Goal: Task Accomplishment & Management: Use online tool/utility

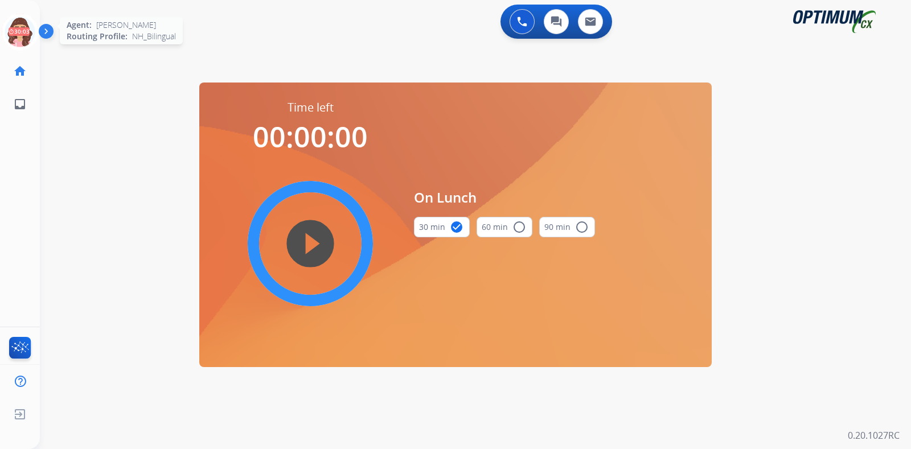
click at [14, 35] on icon at bounding box center [20, 32] width 37 height 37
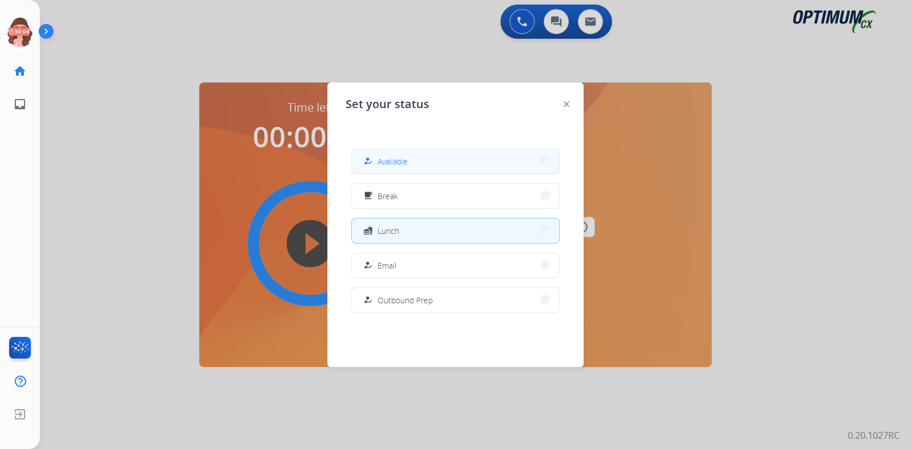
click at [396, 166] on span "Available" at bounding box center [392, 161] width 30 height 12
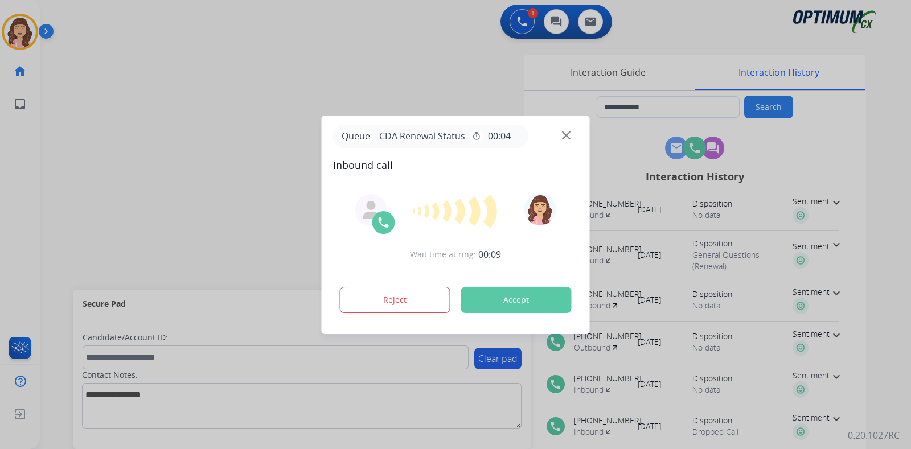
type input "**********"
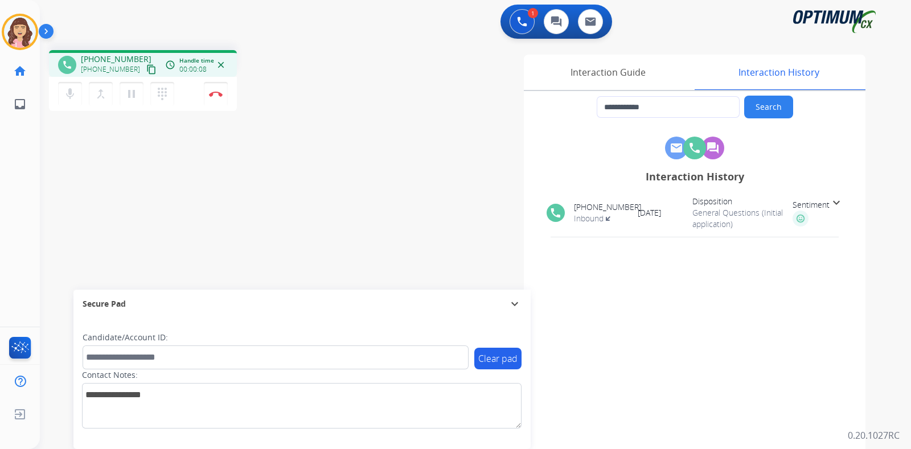
click at [146, 65] on mat-icon "content_copy" at bounding box center [151, 69] width 10 height 10
click at [219, 95] on img at bounding box center [216, 94] width 14 height 6
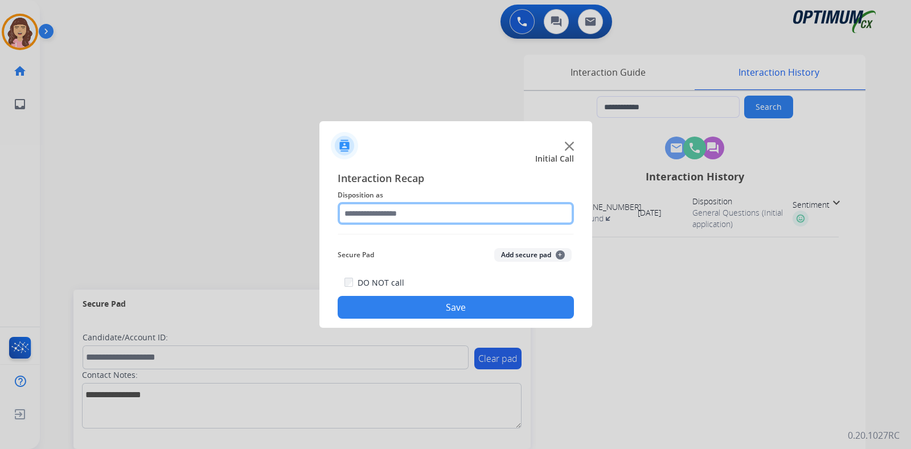
click at [413, 213] on input "text" at bounding box center [456, 213] width 236 height 23
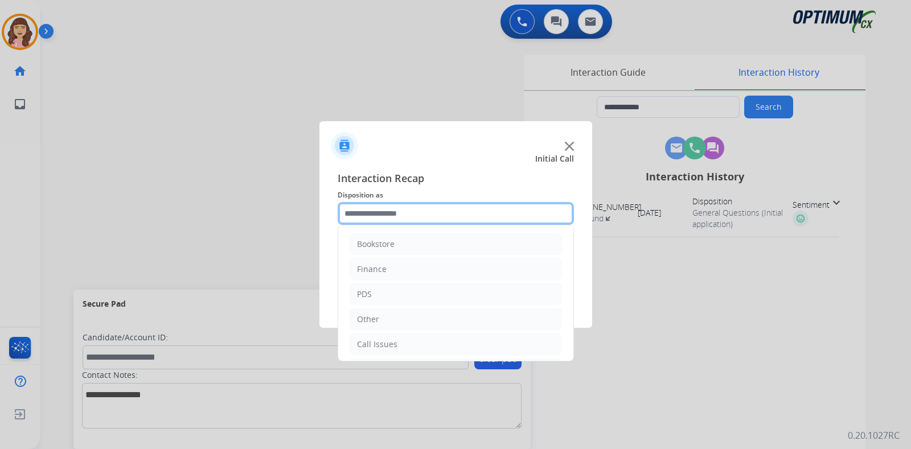
scroll to position [75, 0]
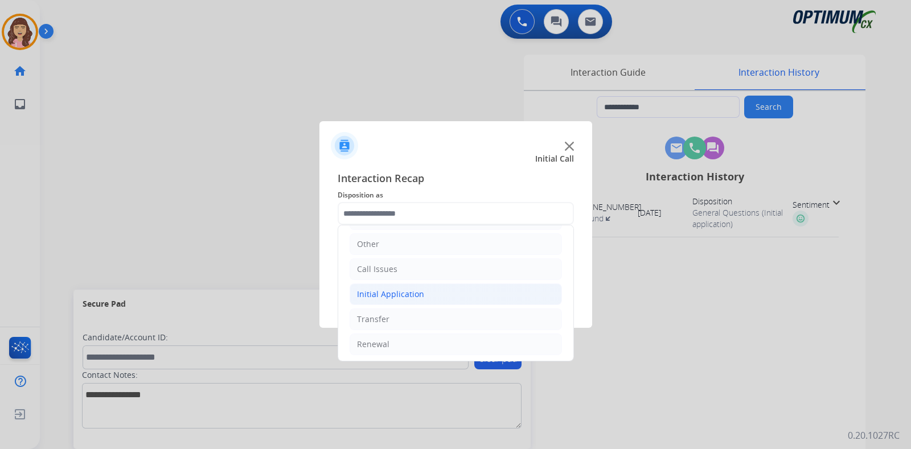
click at [395, 289] on div "Initial Application" at bounding box center [390, 294] width 67 height 11
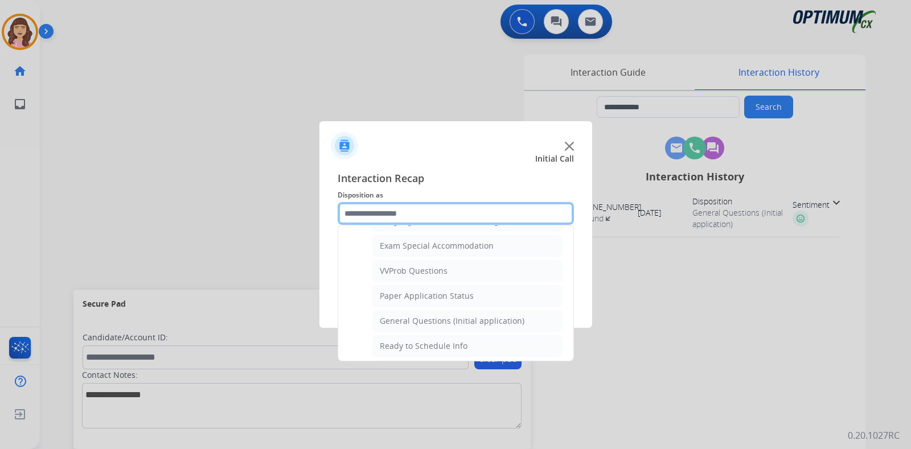
scroll to position [598, 0]
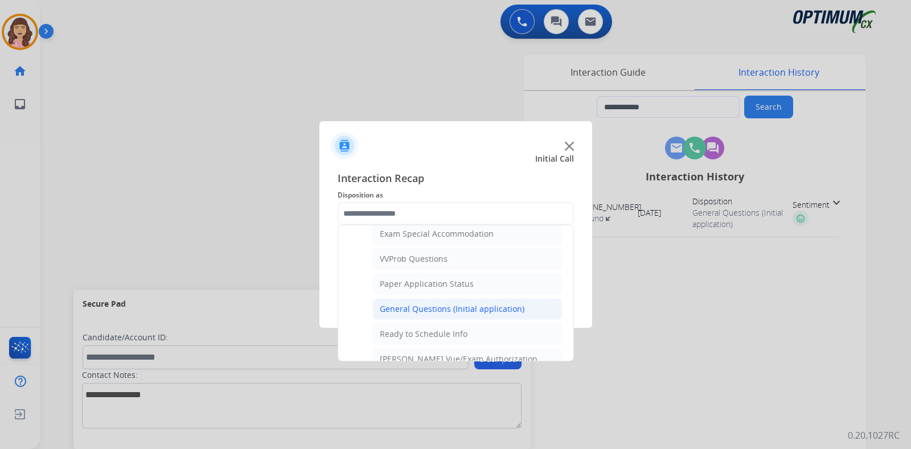
click at [418, 303] on div "General Questions (Initial application)" at bounding box center [452, 308] width 145 height 11
type input "**********"
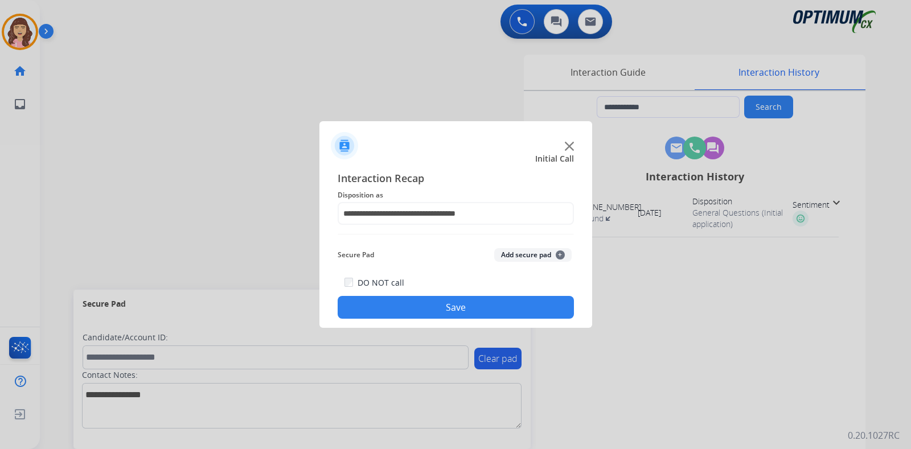
click at [445, 305] on button "Save" at bounding box center [456, 307] width 236 height 23
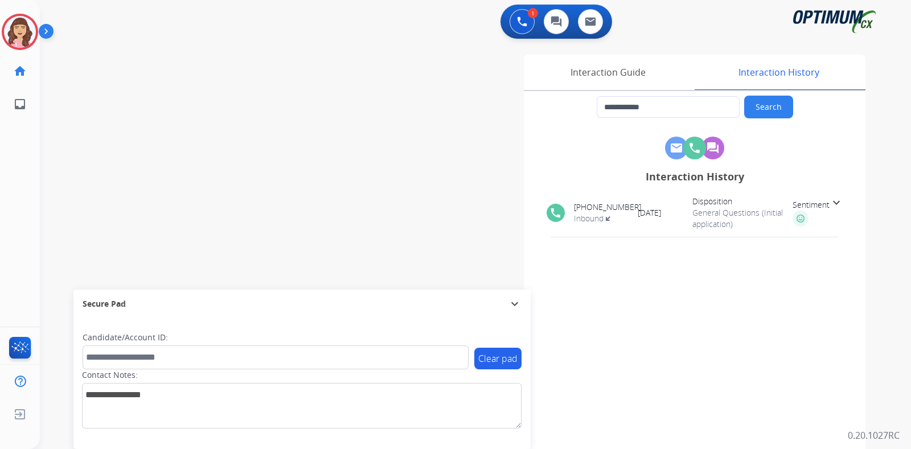
type input "**********"
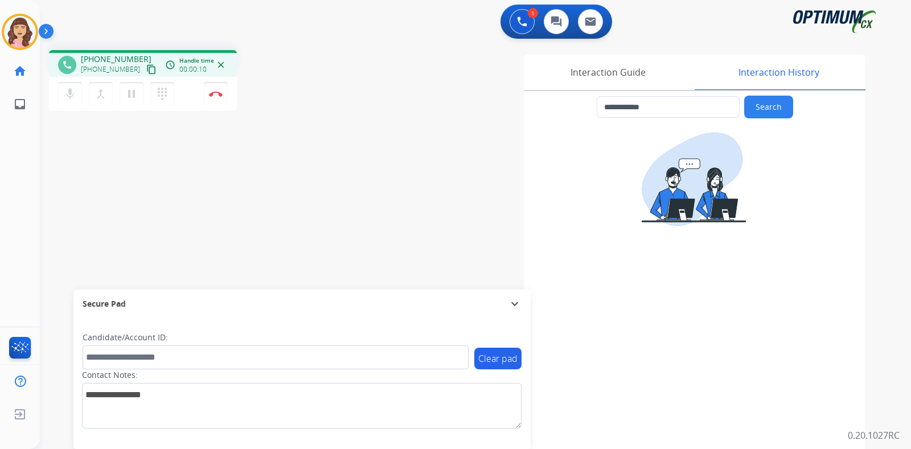
click at [146, 68] on mat-icon "content_copy" at bounding box center [151, 69] width 10 height 10
click at [224, 208] on div "**********" at bounding box center [462, 278] width 844 height 475
click at [218, 177] on div "**********" at bounding box center [462, 278] width 844 height 475
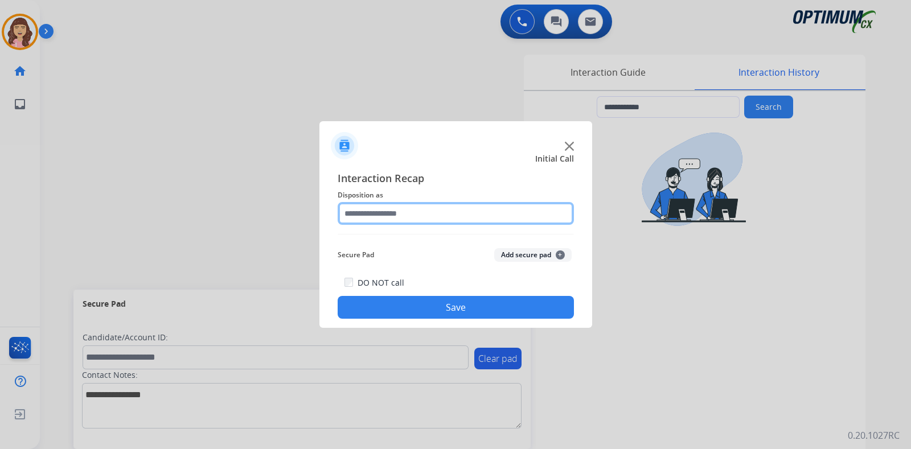
click at [431, 211] on input "text" at bounding box center [456, 213] width 236 height 23
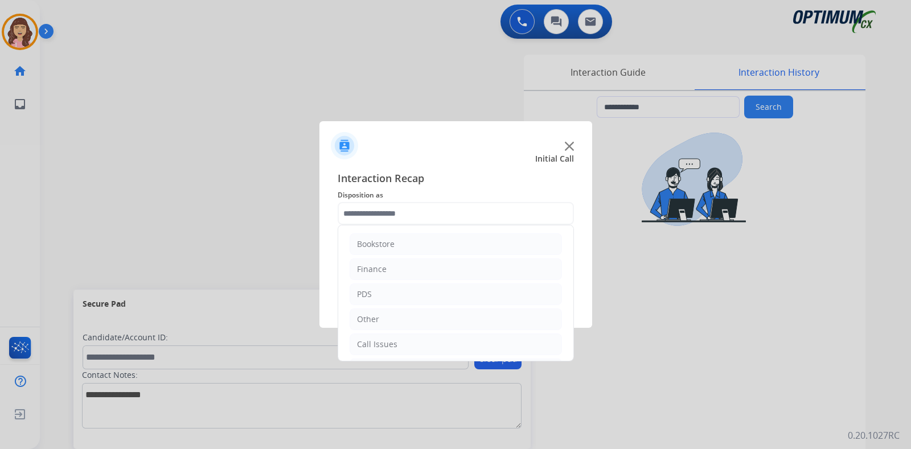
click at [574, 251] on div "Interaction Recap Disposition as Bookstore Finance PDS Other Call Issues Initia…" at bounding box center [455, 244] width 273 height 167
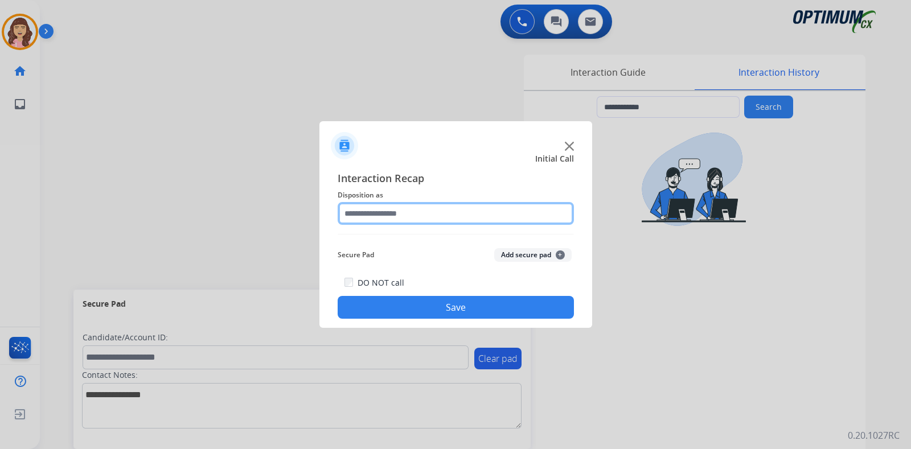
click at [532, 209] on input "text" at bounding box center [456, 213] width 236 height 23
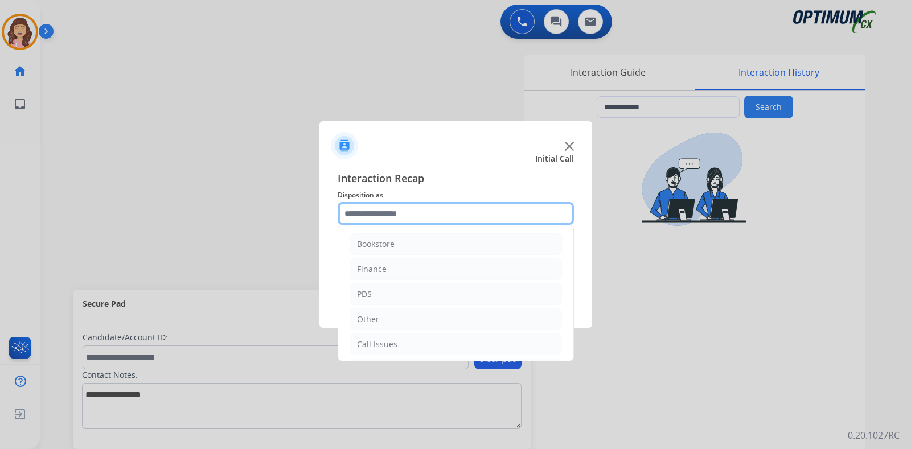
scroll to position [75, 0]
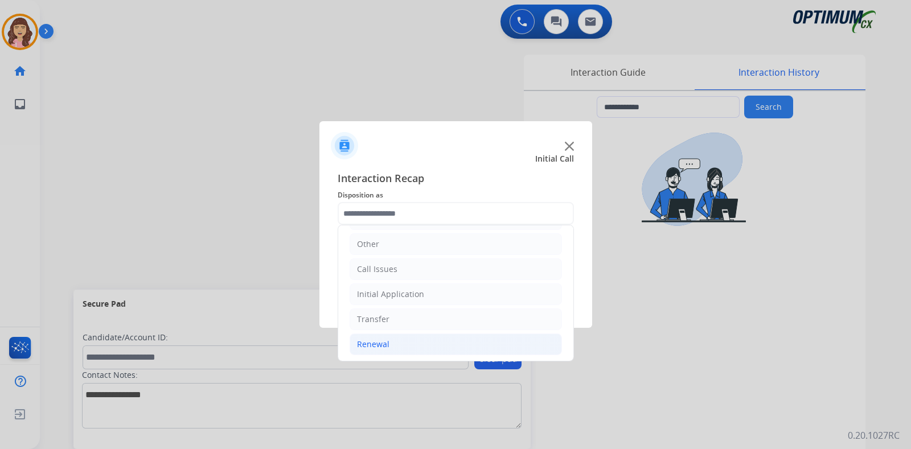
click at [384, 340] on div "Renewal" at bounding box center [373, 344] width 32 height 11
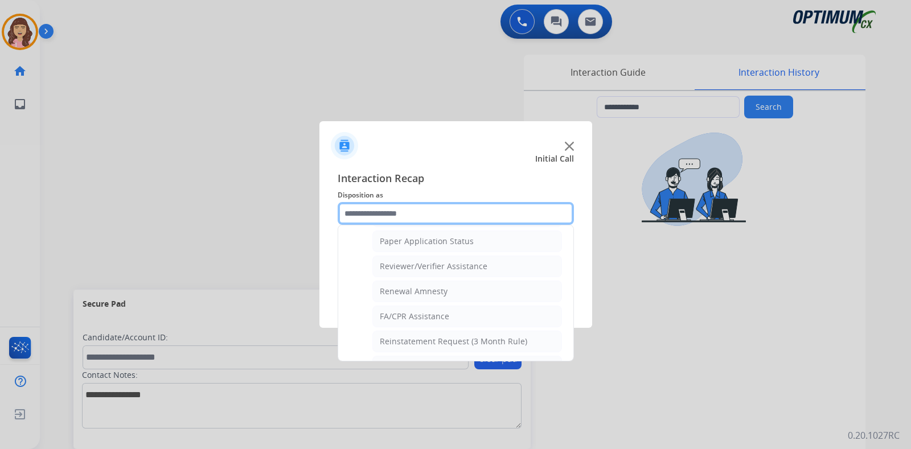
scroll to position [435, 0]
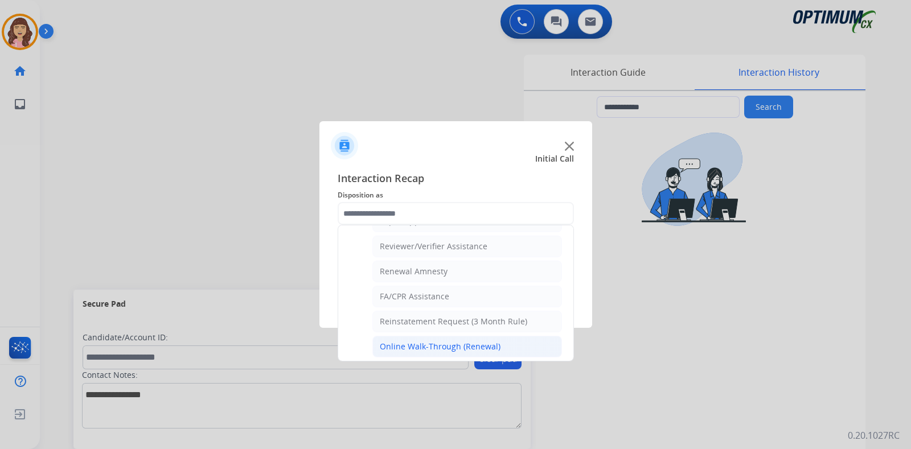
click at [475, 341] on div "Online Walk-Through (Renewal)" at bounding box center [440, 346] width 121 height 11
type input "**********"
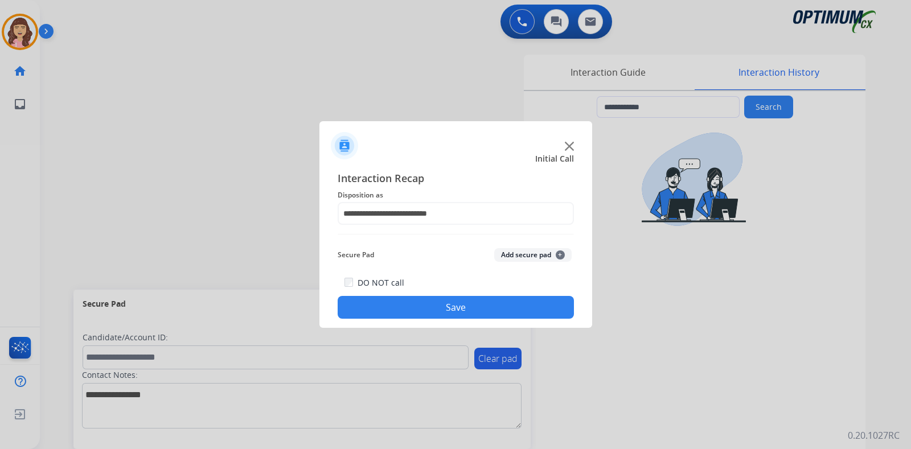
click at [441, 307] on button "Save" at bounding box center [456, 307] width 236 height 23
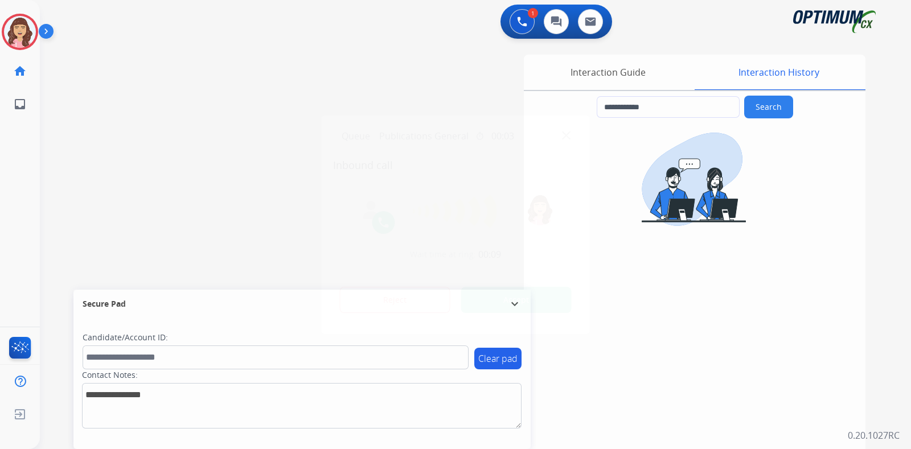
type input "**********"
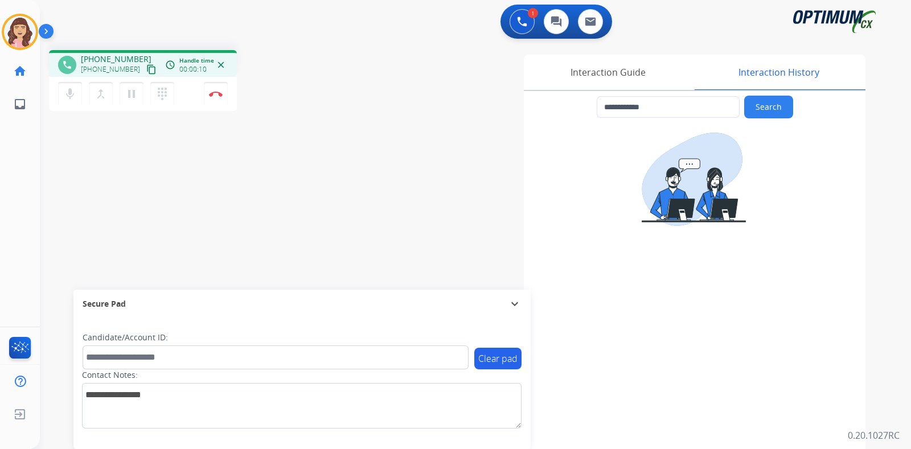
click at [146, 66] on mat-icon "content_copy" at bounding box center [151, 69] width 10 height 10
click at [217, 93] on img at bounding box center [216, 94] width 14 height 6
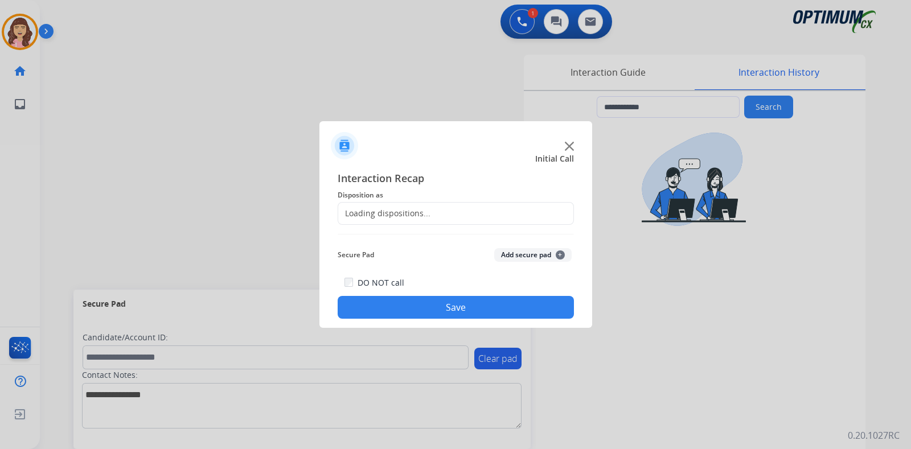
click at [398, 209] on div "Loading dispositions..." at bounding box center [384, 213] width 92 height 11
click at [427, 212] on div "Loading dispositions..." at bounding box center [456, 213] width 236 height 23
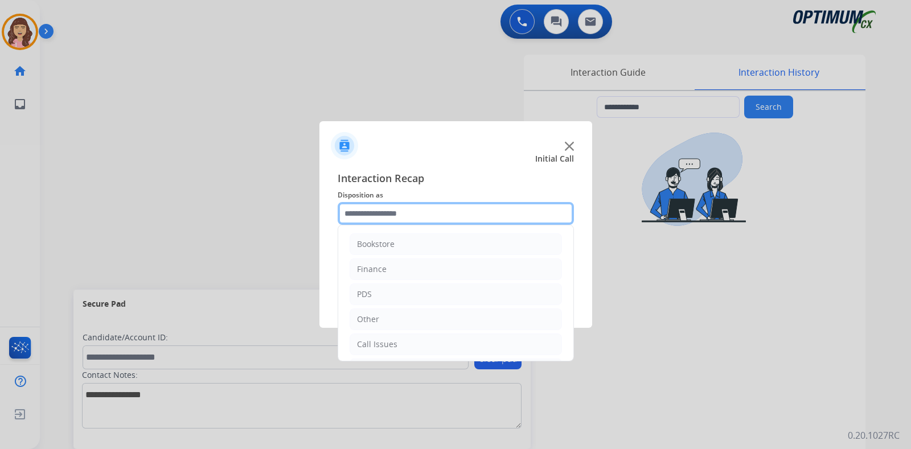
click at [484, 221] on input "text" at bounding box center [456, 213] width 236 height 23
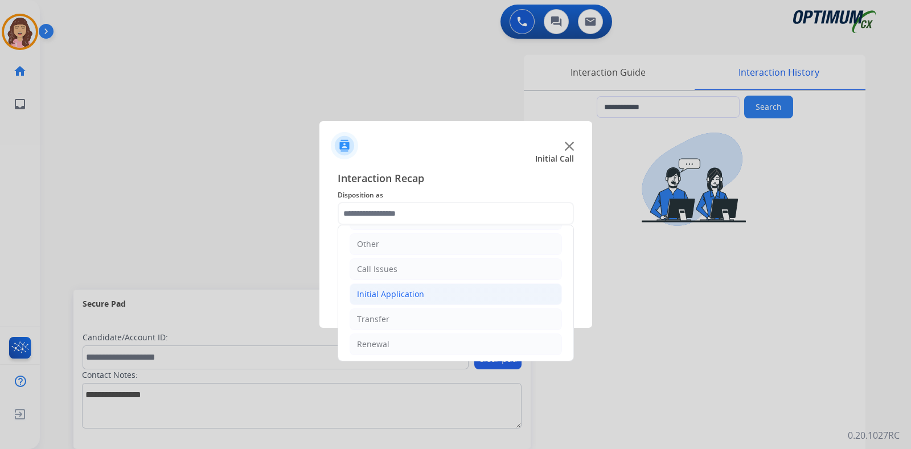
click at [415, 295] on div "Initial Application" at bounding box center [390, 294] width 67 height 11
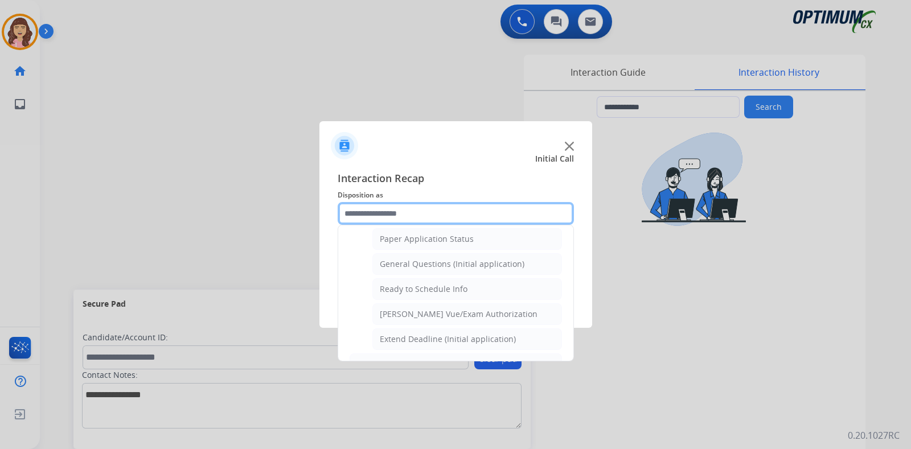
scroll to position [683, 0]
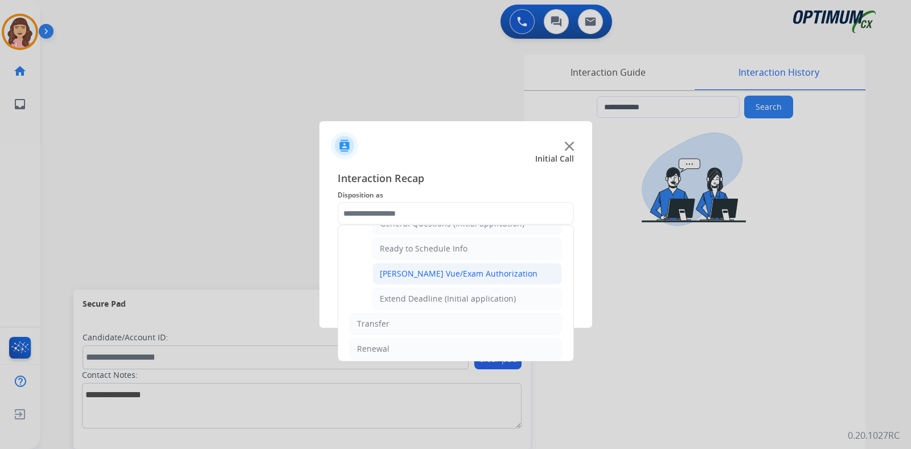
click at [445, 268] on div "Pearson Vue/Exam Authorization" at bounding box center [459, 273] width 158 height 11
type input "**********"
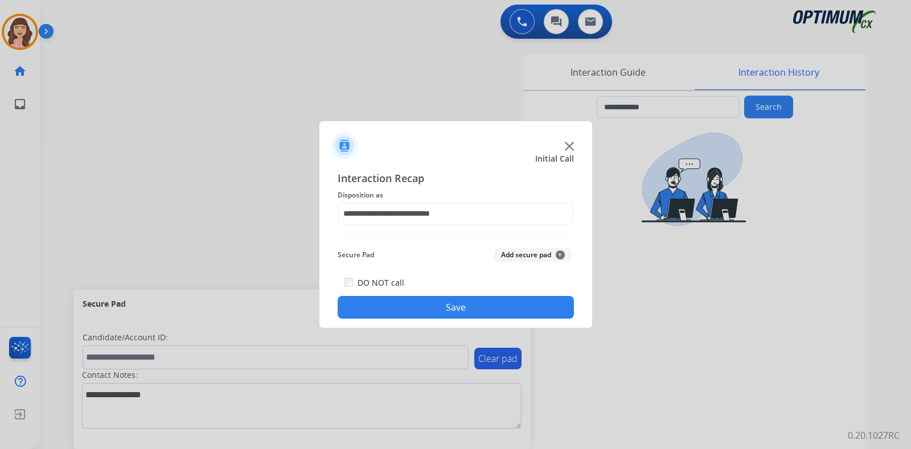
click at [446, 311] on button "Save" at bounding box center [456, 307] width 236 height 23
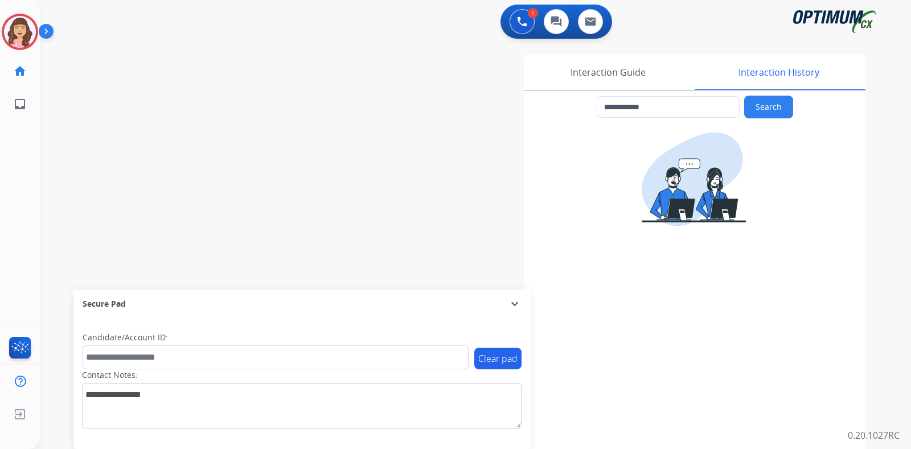
type input "**********"
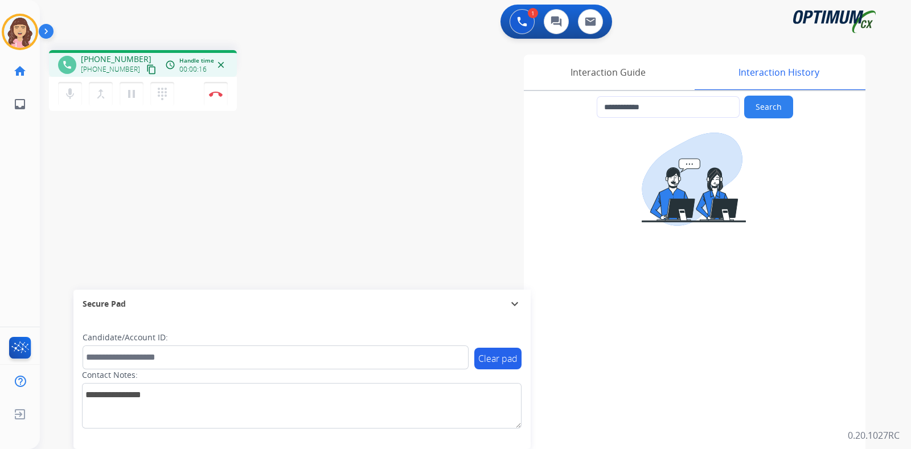
click at [146, 69] on mat-icon "content_copy" at bounding box center [151, 69] width 10 height 10
click at [219, 95] on img at bounding box center [216, 94] width 14 height 6
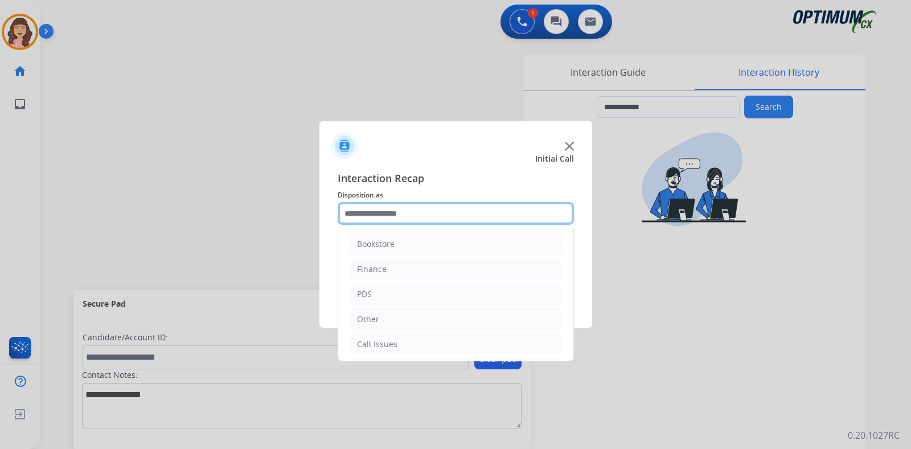
click at [415, 217] on input "text" at bounding box center [456, 213] width 236 height 23
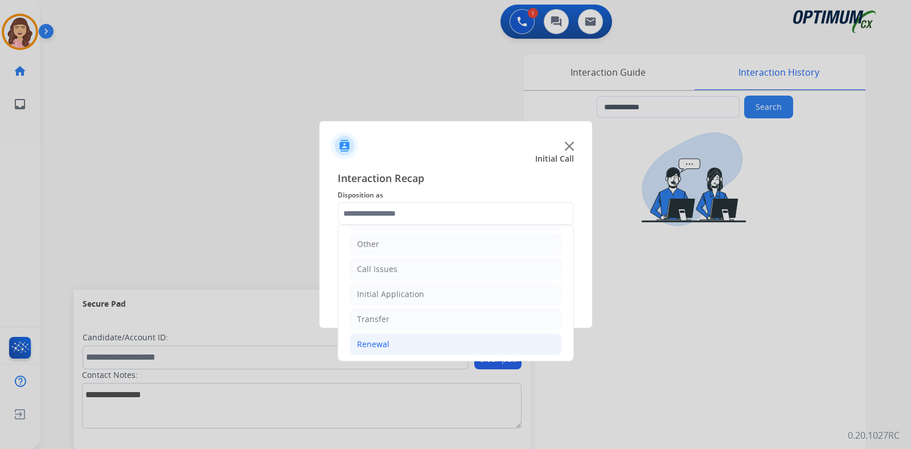
click at [386, 347] on div "Renewal" at bounding box center [373, 344] width 32 height 11
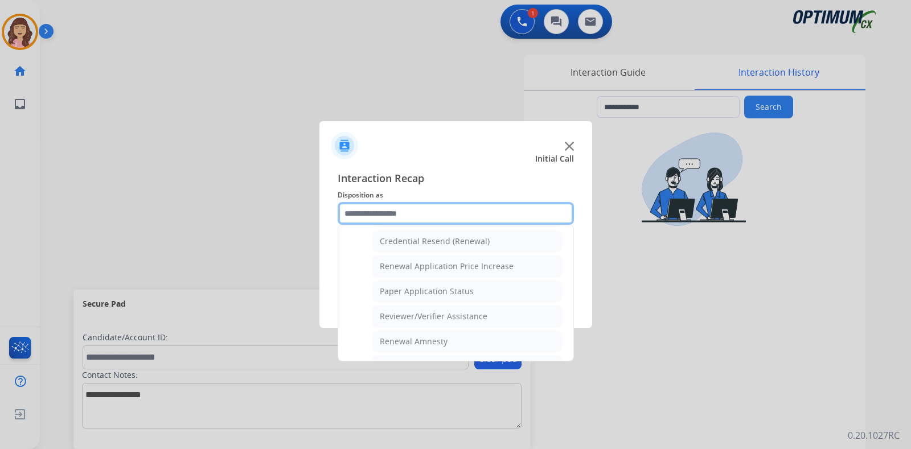
scroll to position [335, 0]
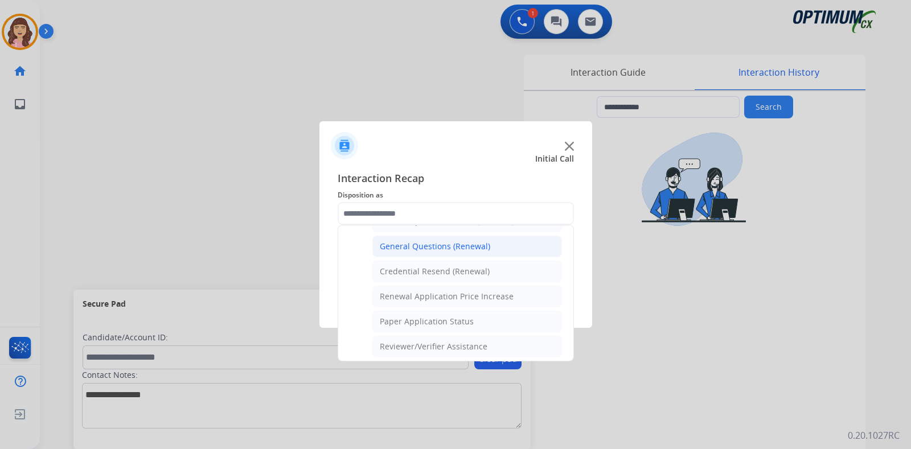
click at [467, 245] on div "General Questions (Renewal)" at bounding box center [435, 246] width 110 height 11
type input "**********"
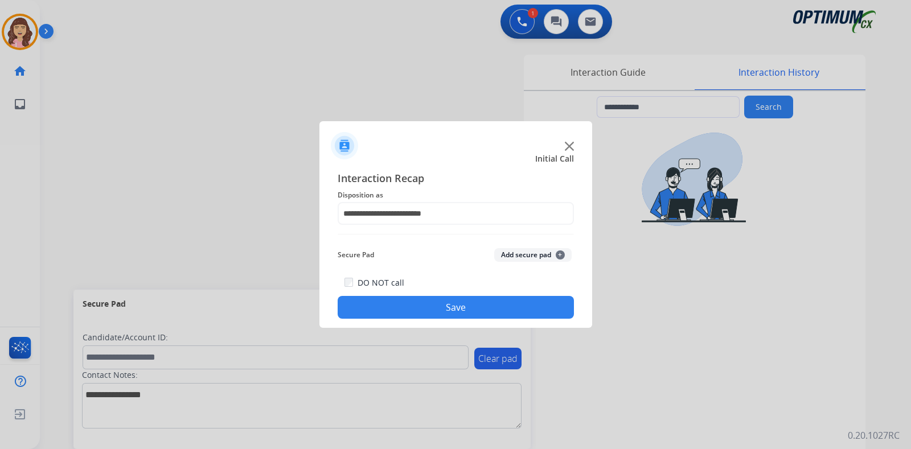
click at [450, 306] on button "Save" at bounding box center [456, 307] width 236 height 23
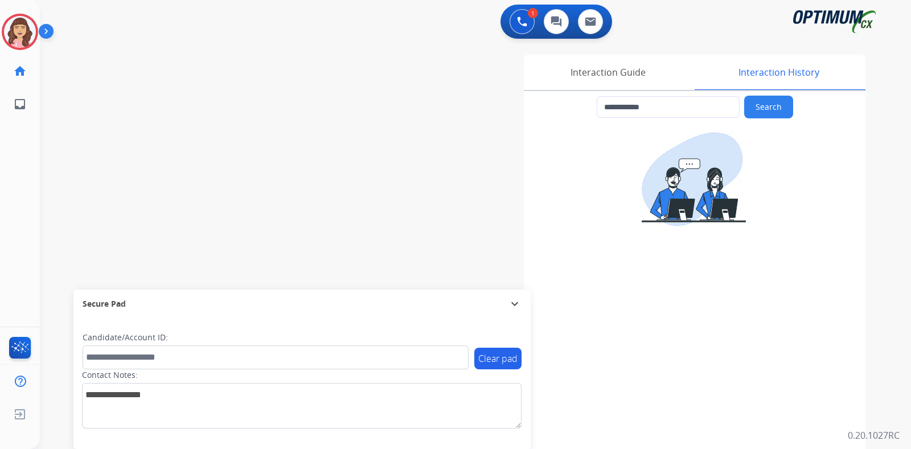
type input "**********"
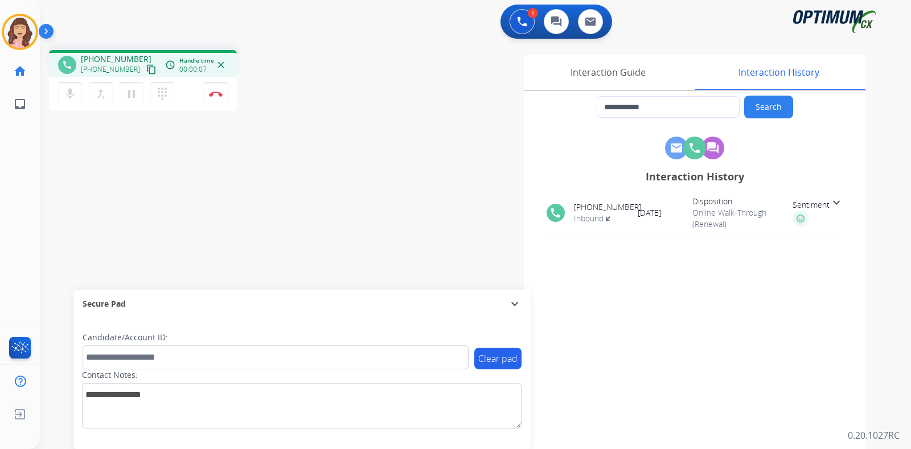
click at [146, 67] on mat-icon "content_copy" at bounding box center [151, 69] width 10 height 10
click at [214, 92] on img at bounding box center [216, 94] width 14 height 6
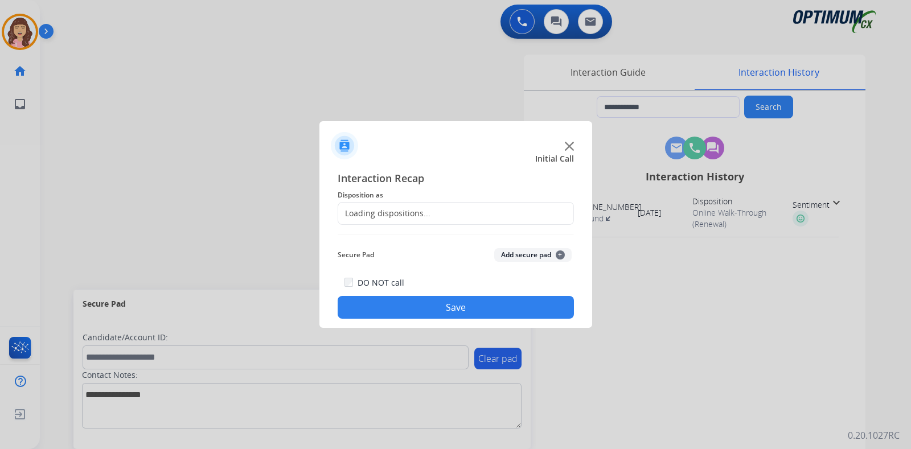
click at [407, 209] on div "Loading dispositions..." at bounding box center [384, 213] width 92 height 11
click at [454, 212] on input "text" at bounding box center [456, 213] width 236 height 23
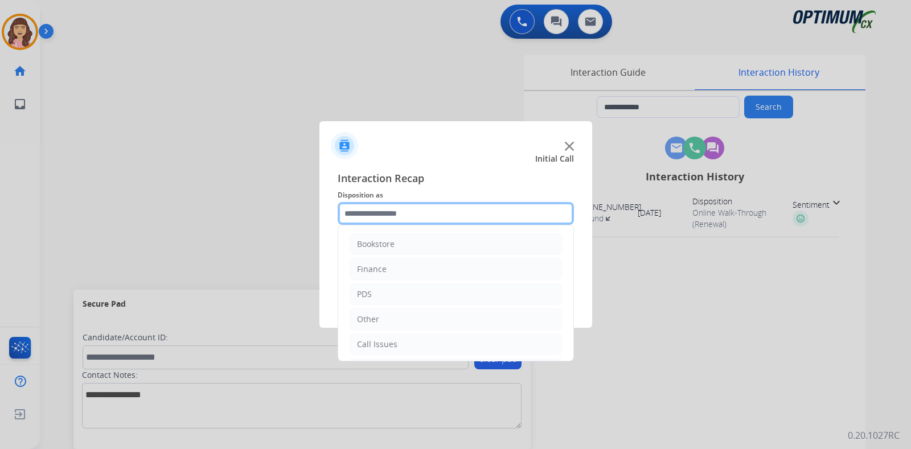
scroll to position [75, 0]
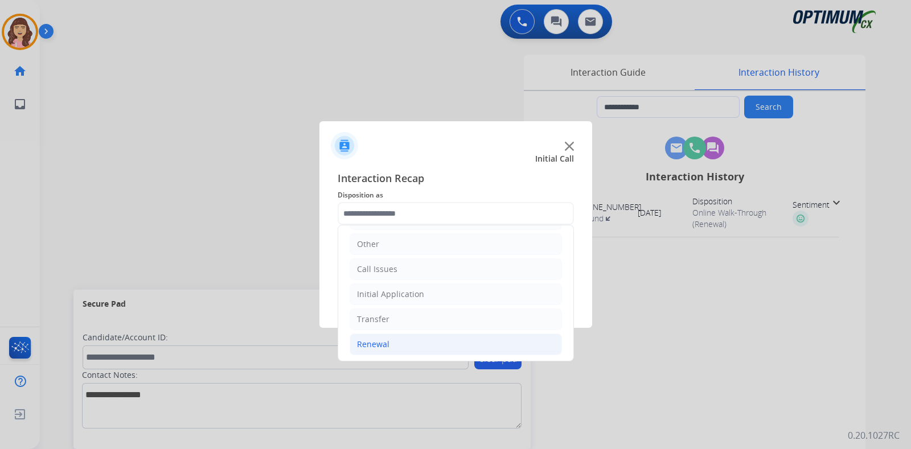
click at [384, 345] on div "Renewal" at bounding box center [373, 344] width 32 height 11
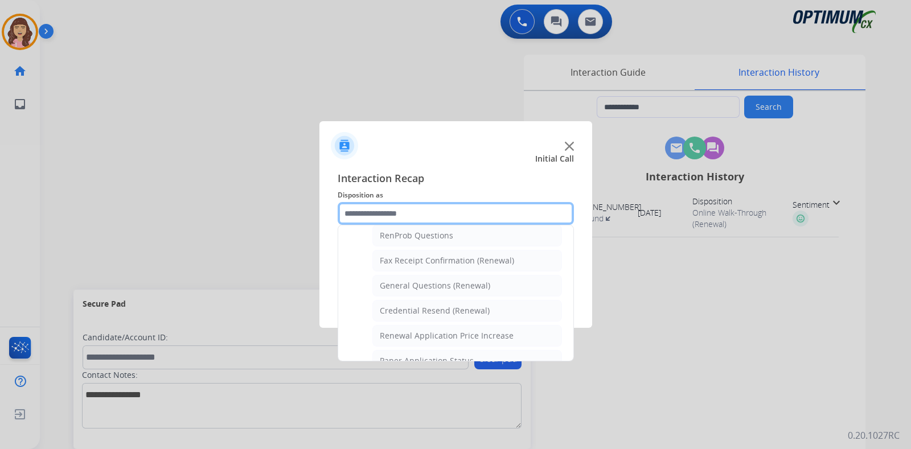
scroll to position [293, 0]
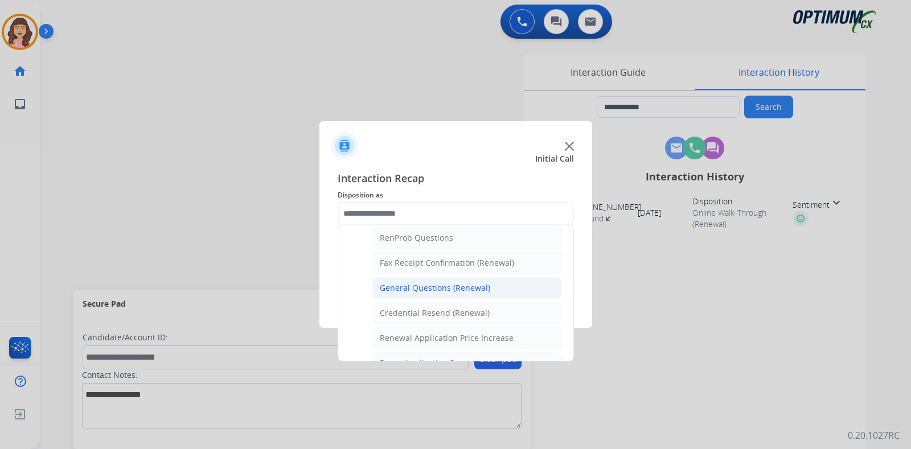
click at [447, 283] on div "General Questions (Renewal)" at bounding box center [435, 287] width 110 height 11
type input "**********"
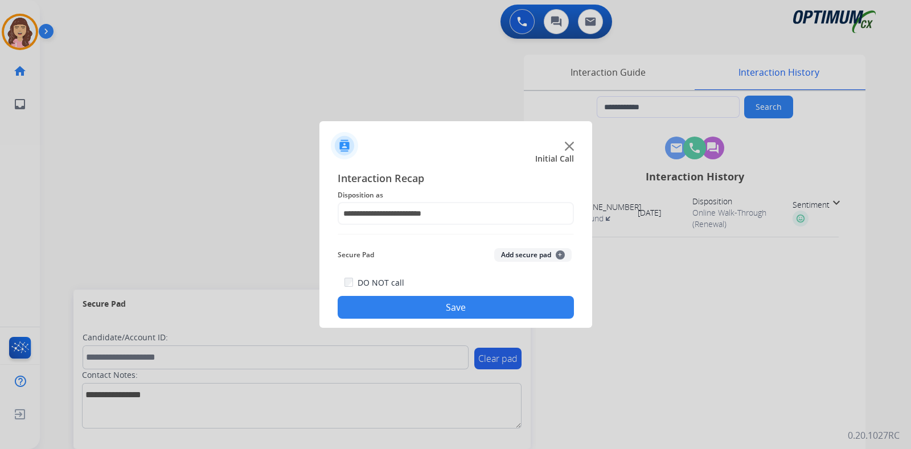
click at [459, 308] on button "Save" at bounding box center [456, 307] width 236 height 23
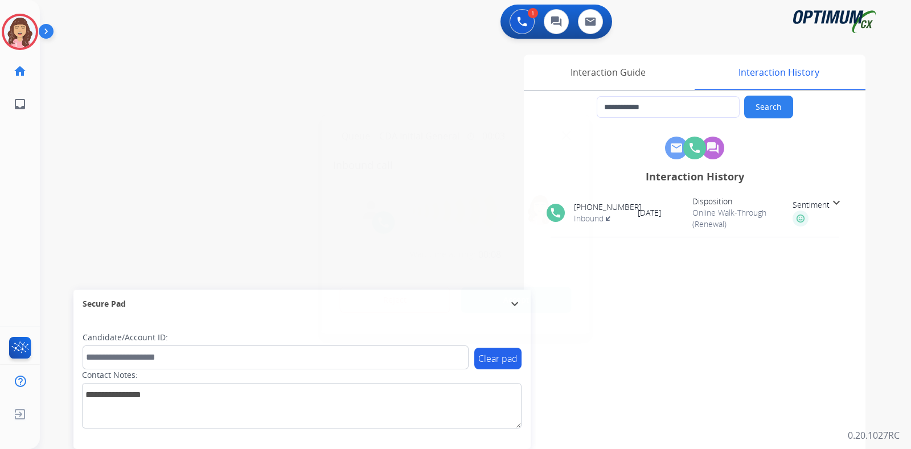
type input "**********"
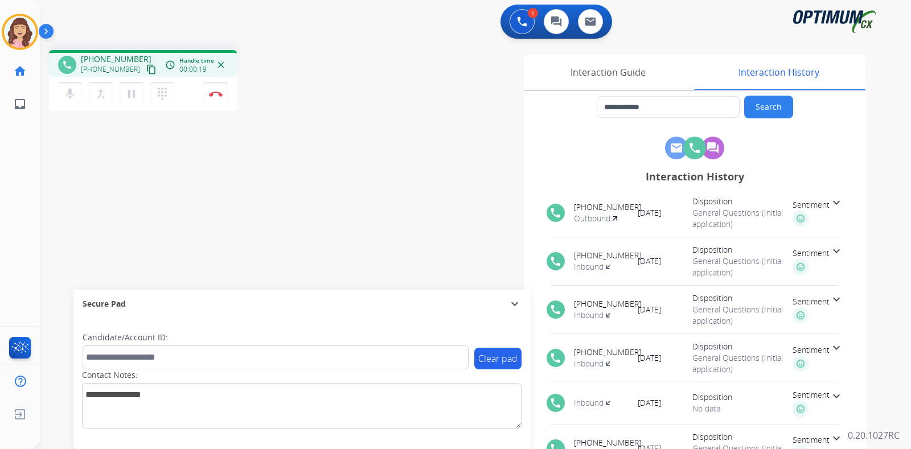
click at [146, 72] on mat-icon "content_copy" at bounding box center [151, 69] width 10 height 10
click at [212, 95] on img at bounding box center [216, 94] width 14 height 6
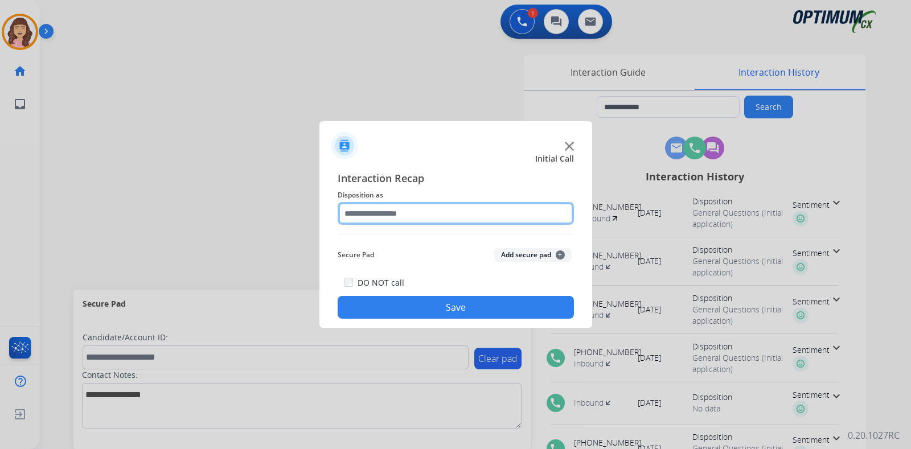
click at [421, 212] on input "text" at bounding box center [456, 213] width 236 height 23
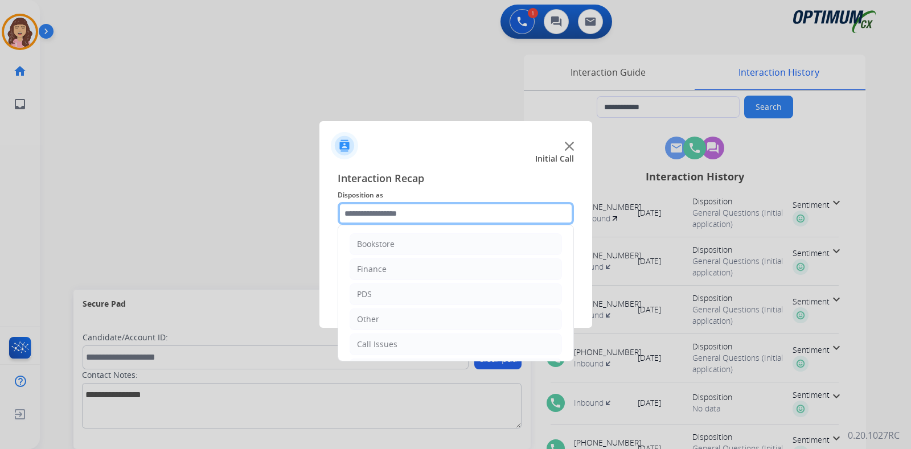
scroll to position [75, 0]
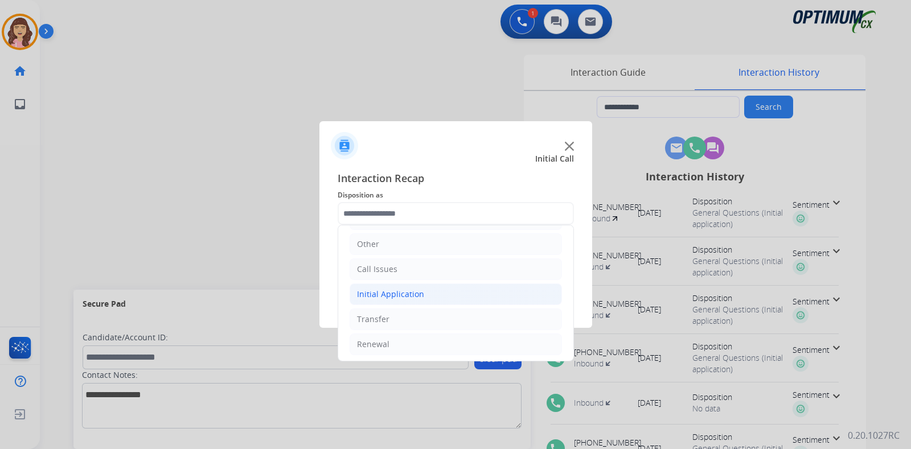
click at [422, 295] on li "Initial Application" at bounding box center [455, 294] width 212 height 22
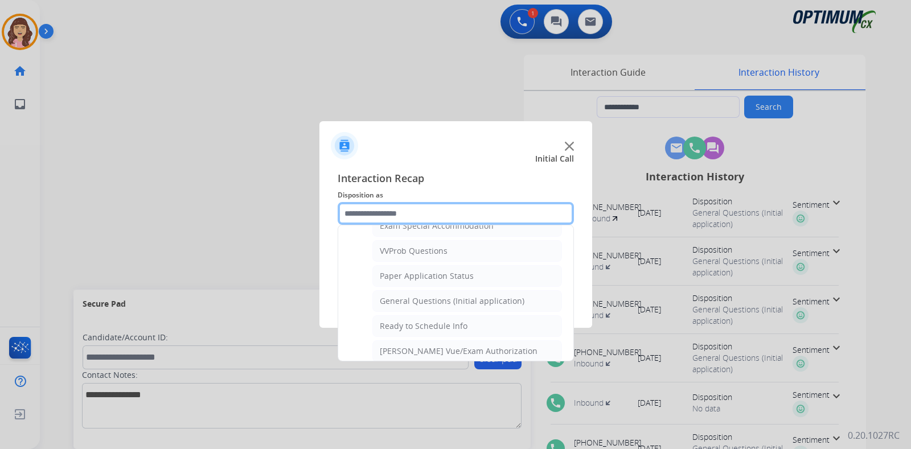
scroll to position [595, 0]
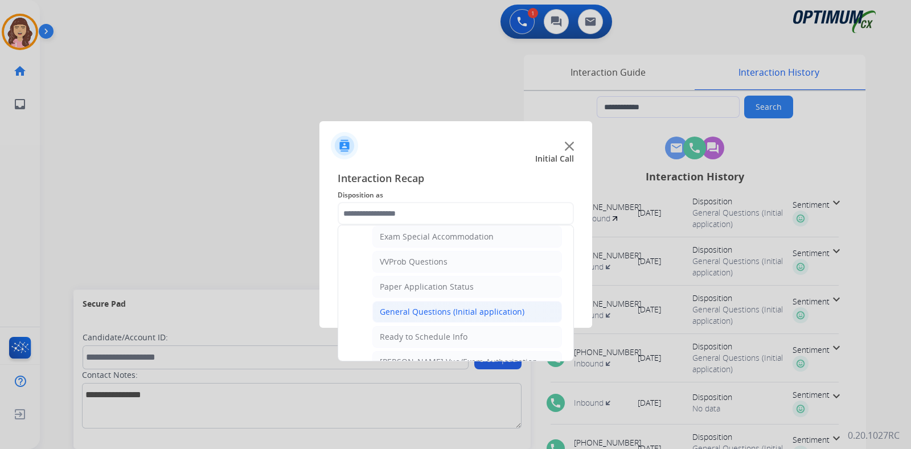
click at [458, 306] on div "General Questions (Initial application)" at bounding box center [452, 311] width 145 height 11
type input "**********"
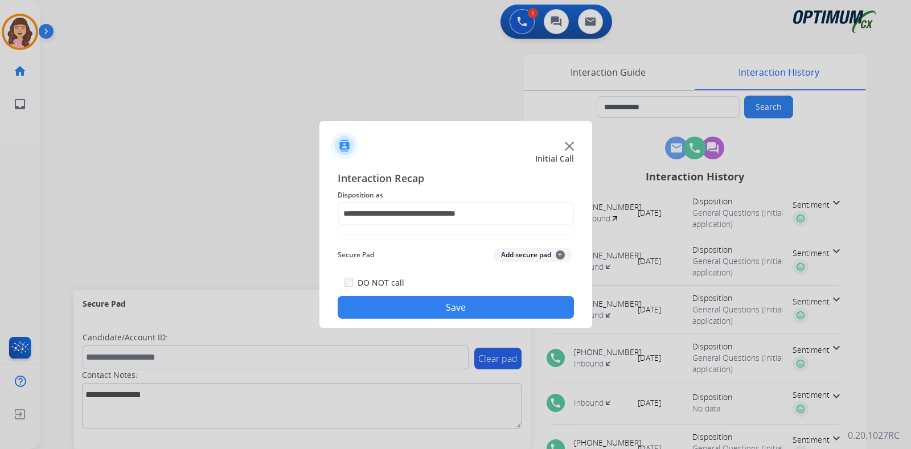
click at [444, 305] on button "Save" at bounding box center [456, 307] width 236 height 23
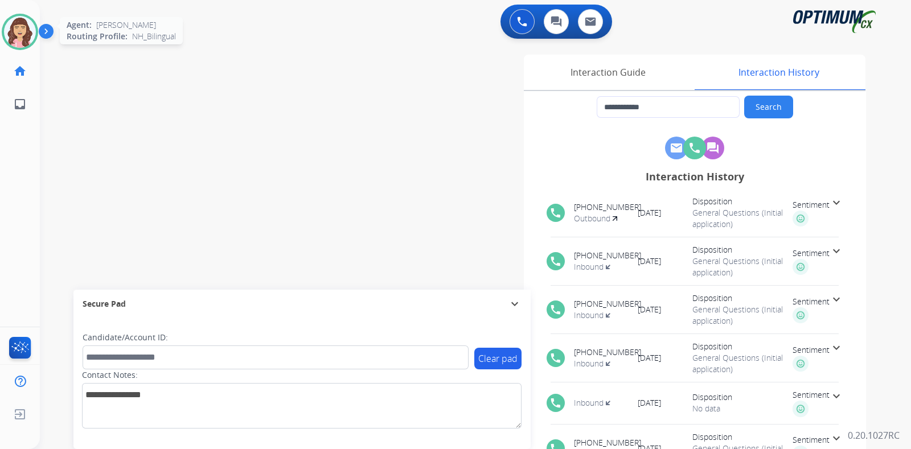
click at [28, 30] on img at bounding box center [20, 32] width 32 height 32
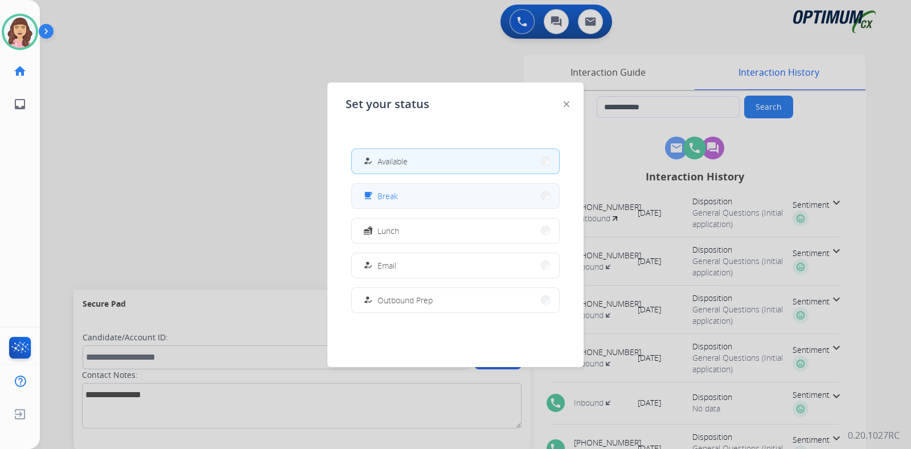
click at [406, 204] on button "free_breakfast Break" at bounding box center [455, 196] width 207 height 24
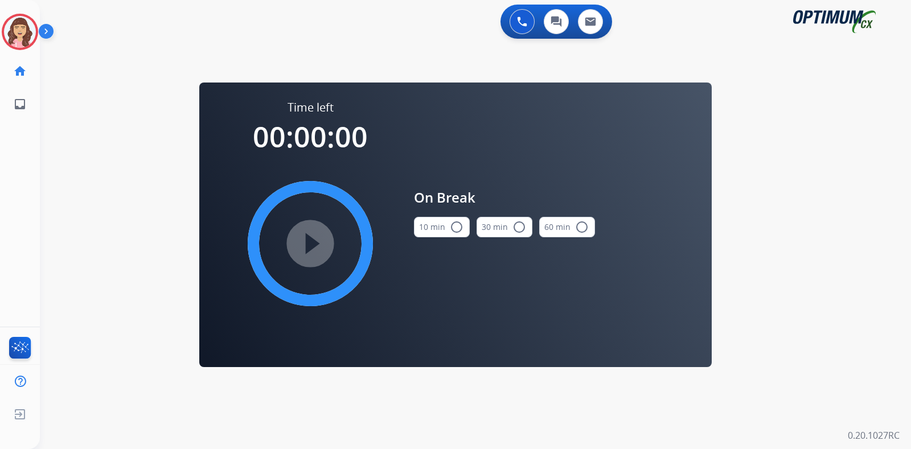
click at [456, 224] on mat-icon "radio_button_unchecked" at bounding box center [457, 227] width 14 height 14
click at [317, 239] on mat-icon "play_circle_filled" at bounding box center [310, 244] width 14 height 14
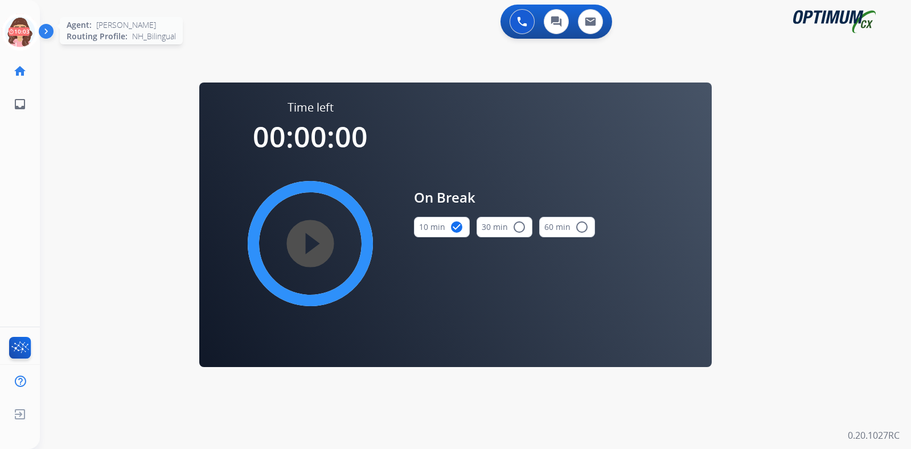
click at [15, 30] on icon at bounding box center [20, 32] width 37 height 37
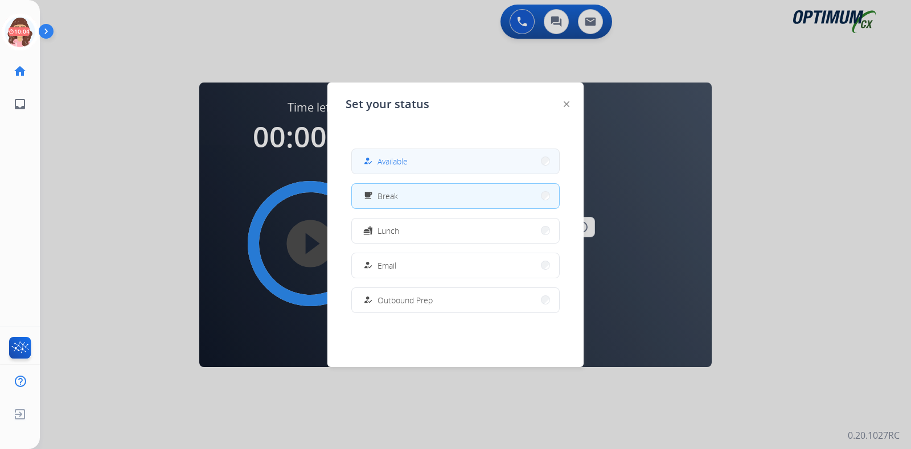
click at [394, 159] on span "Available" at bounding box center [392, 161] width 30 height 12
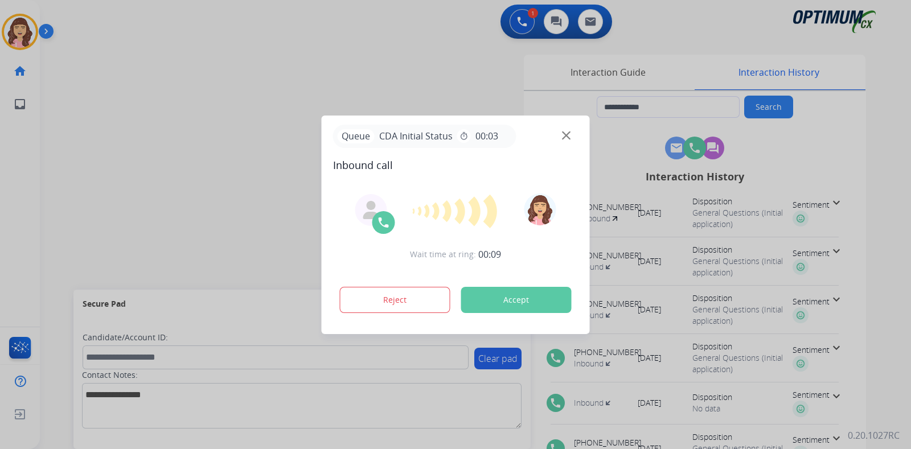
type input "**********"
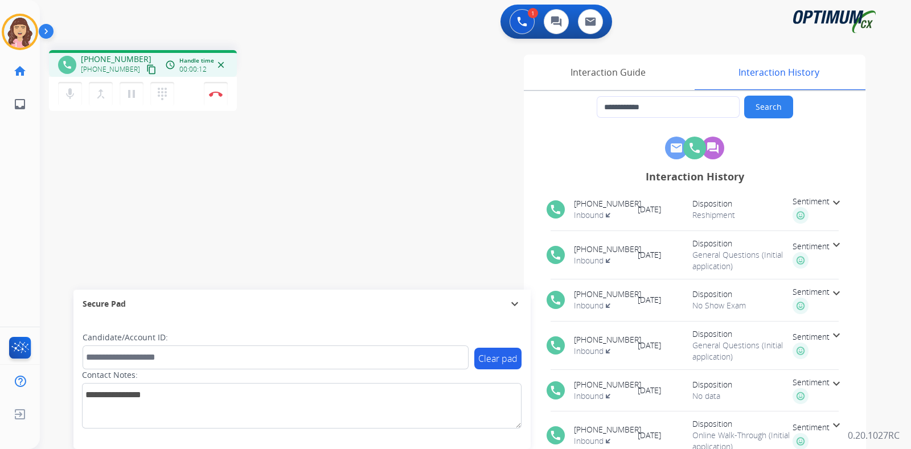
click at [146, 72] on mat-icon "content_copy" at bounding box center [151, 69] width 10 height 10
click at [0, 449] on div at bounding box center [0, 449] width 0 height 0
click at [410, 209] on div "**********" at bounding box center [610, 285] width 511 height 461
click at [0, 449] on div at bounding box center [0, 449] width 0 height 0
click at [218, 95] on img at bounding box center [216, 94] width 14 height 6
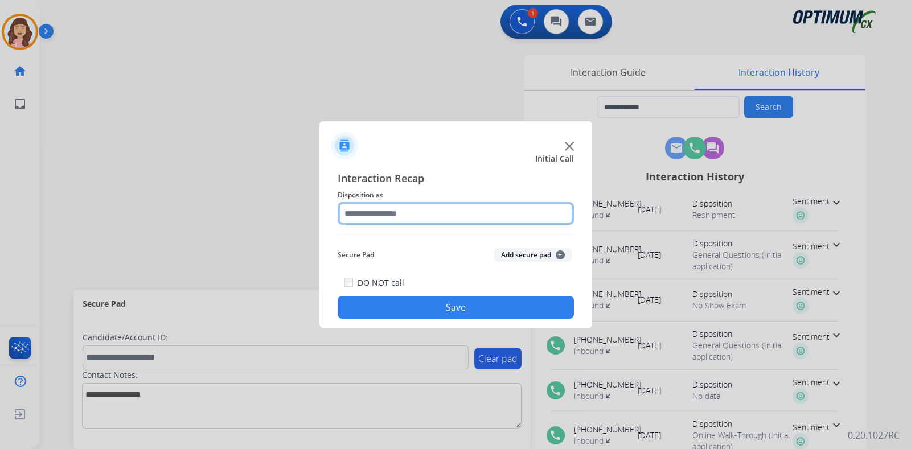
click at [421, 209] on input "text" at bounding box center [456, 213] width 236 height 23
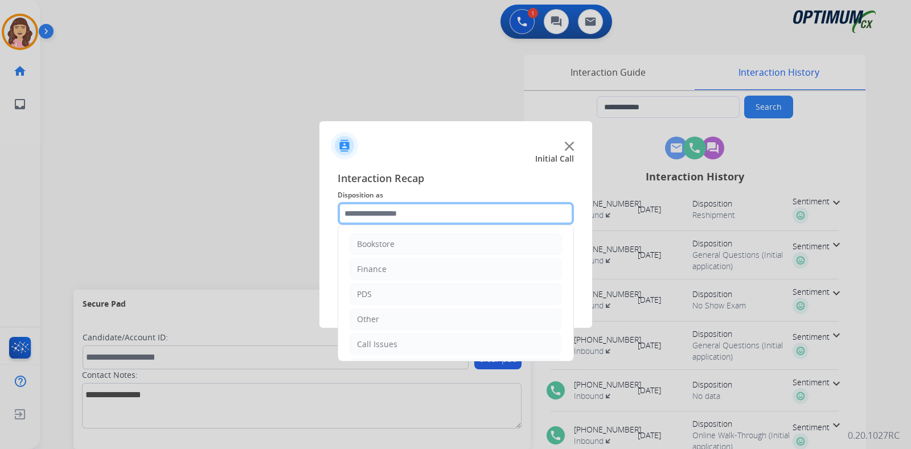
scroll to position [75, 0]
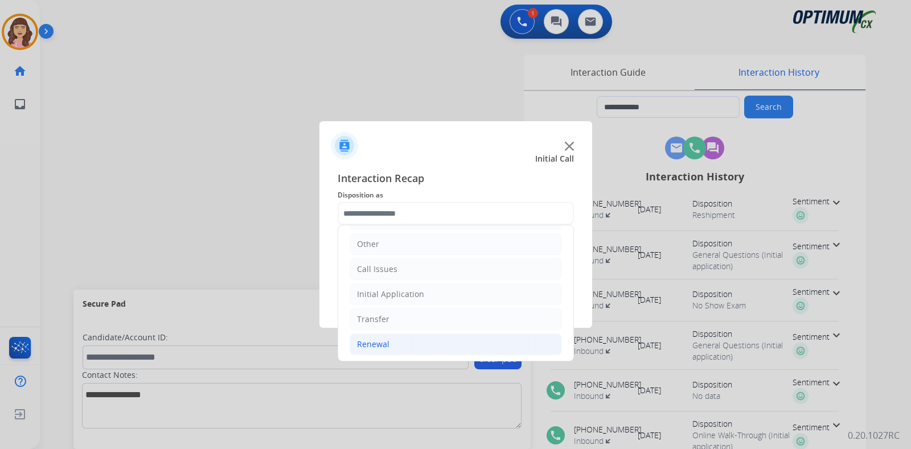
click at [393, 339] on li "Renewal" at bounding box center [455, 345] width 212 height 22
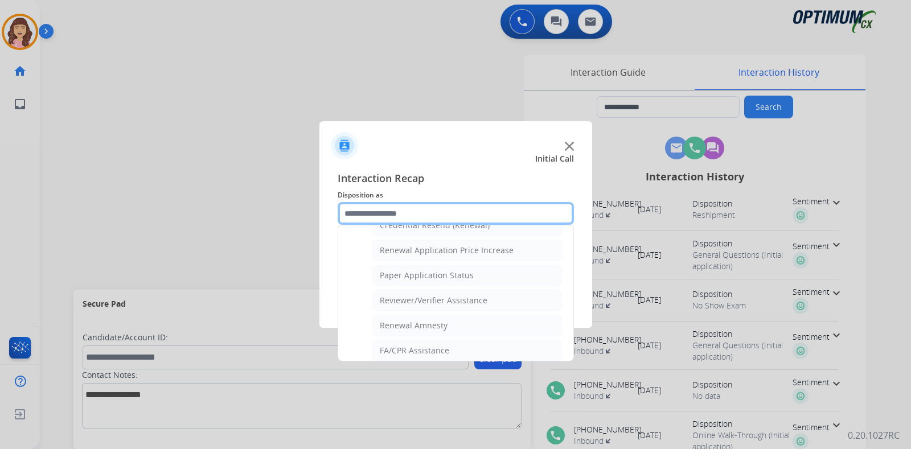
scroll to position [435, 0]
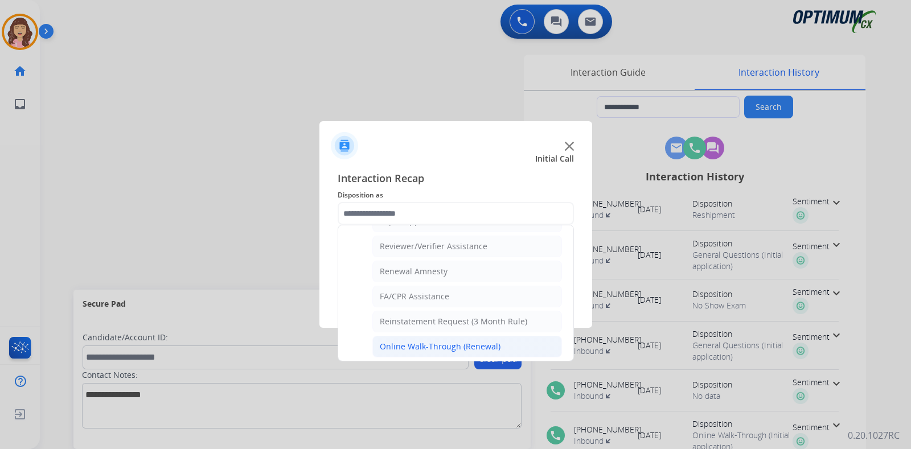
click at [479, 341] on div "Online Walk-Through (Renewal)" at bounding box center [440, 346] width 121 height 11
type input "**********"
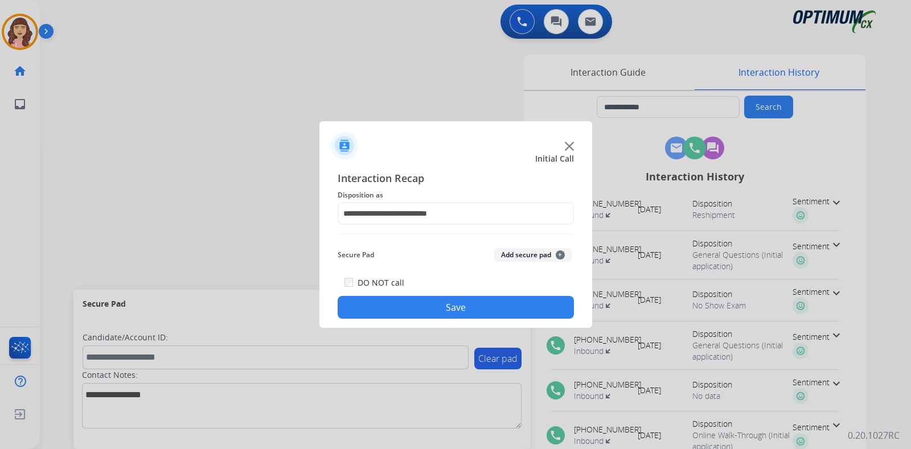
click at [457, 304] on button "Save" at bounding box center [456, 307] width 236 height 23
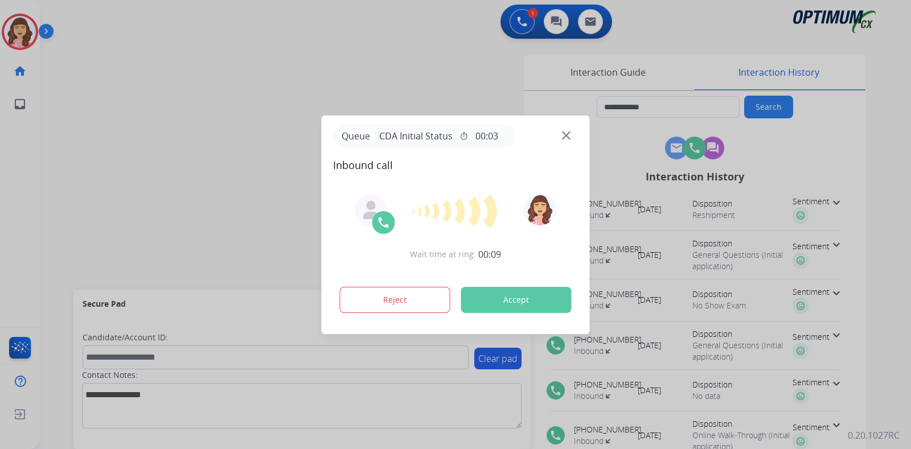
type input "**********"
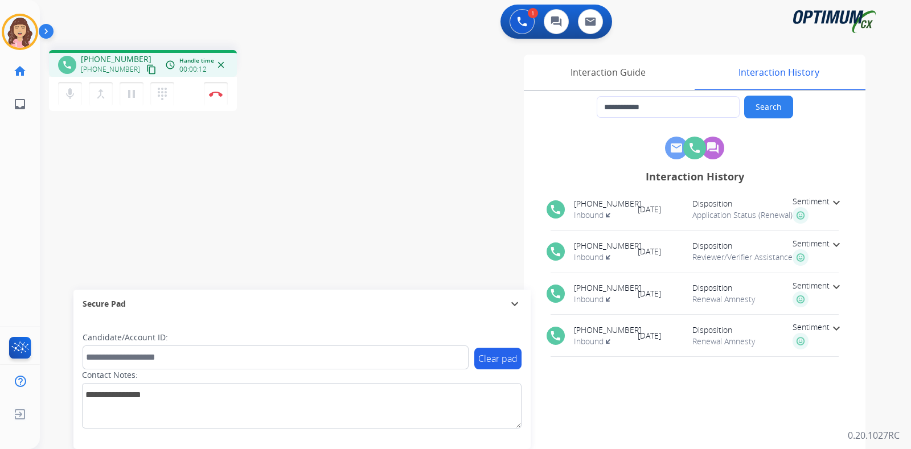
click at [146, 70] on mat-icon "content_copy" at bounding box center [151, 69] width 10 height 10
click at [212, 98] on button "Disconnect" at bounding box center [216, 94] width 24 height 24
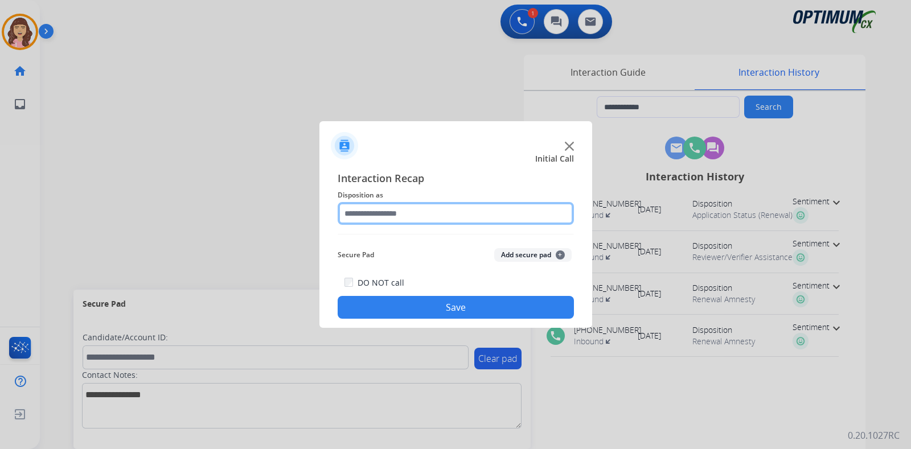
click at [378, 213] on input "text" at bounding box center [456, 213] width 236 height 23
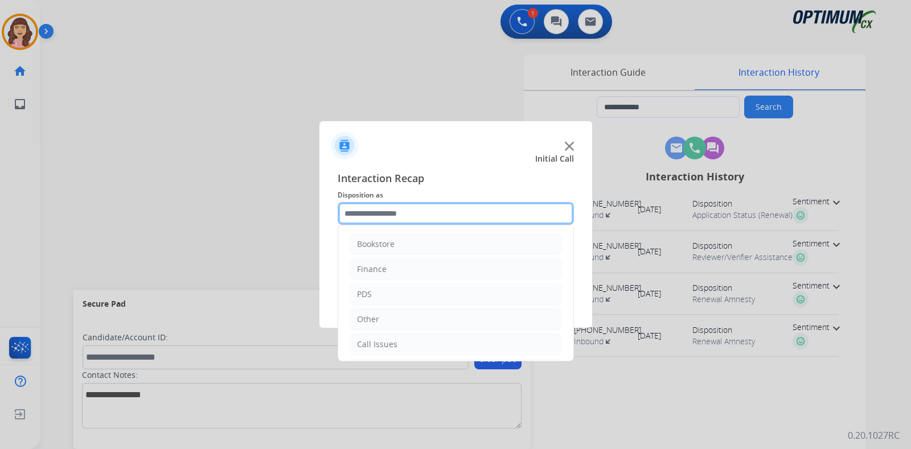
scroll to position [75, 0]
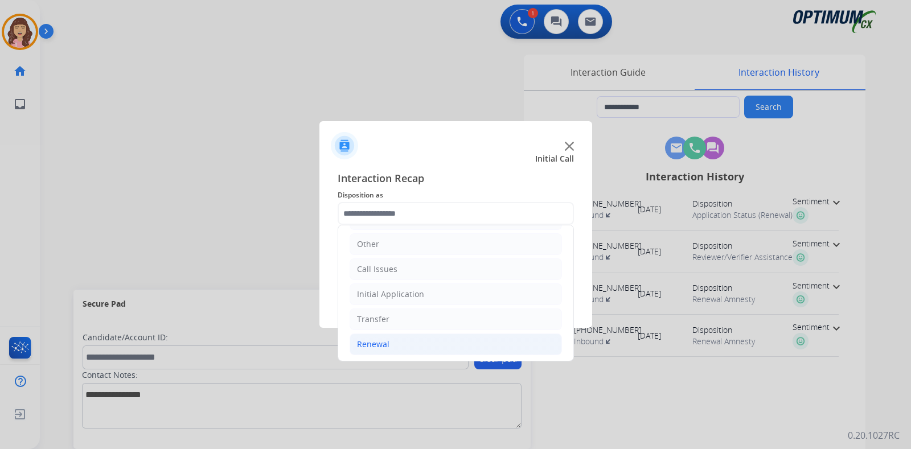
click at [362, 342] on div "Renewal" at bounding box center [373, 344] width 32 height 11
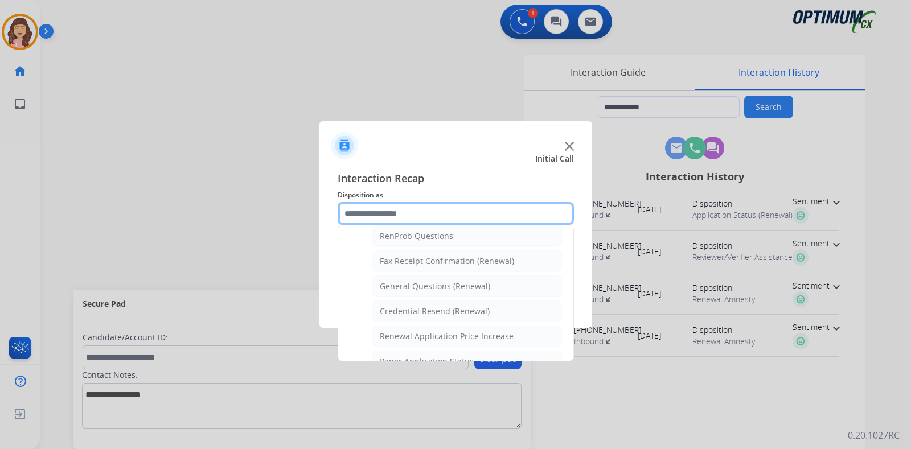
scroll to position [283, 0]
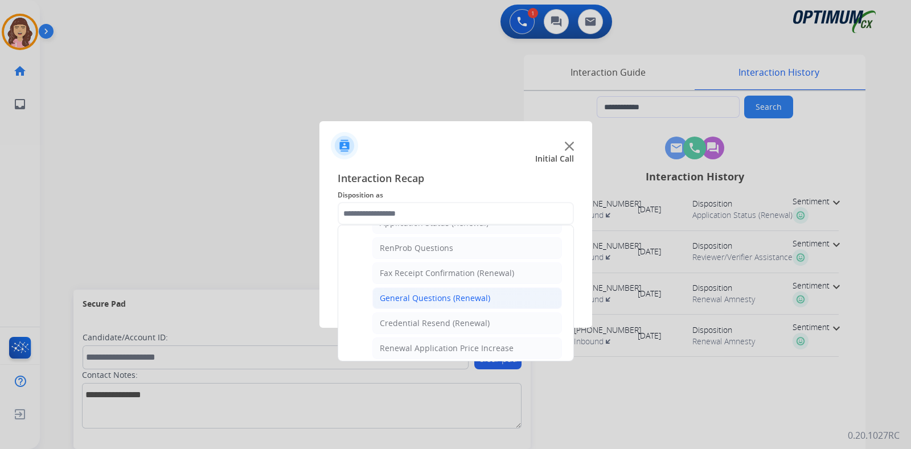
click at [475, 294] on div "General Questions (Renewal)" at bounding box center [435, 298] width 110 height 11
type input "**********"
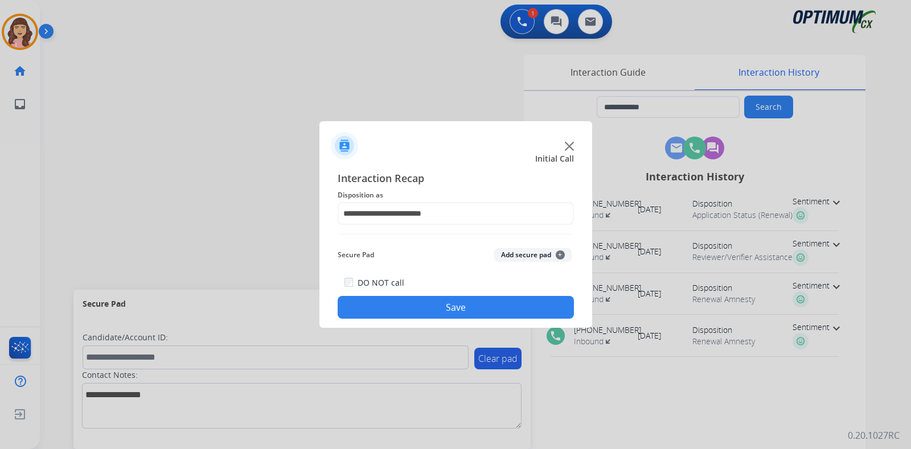
click at [474, 306] on button "Save" at bounding box center [456, 307] width 236 height 23
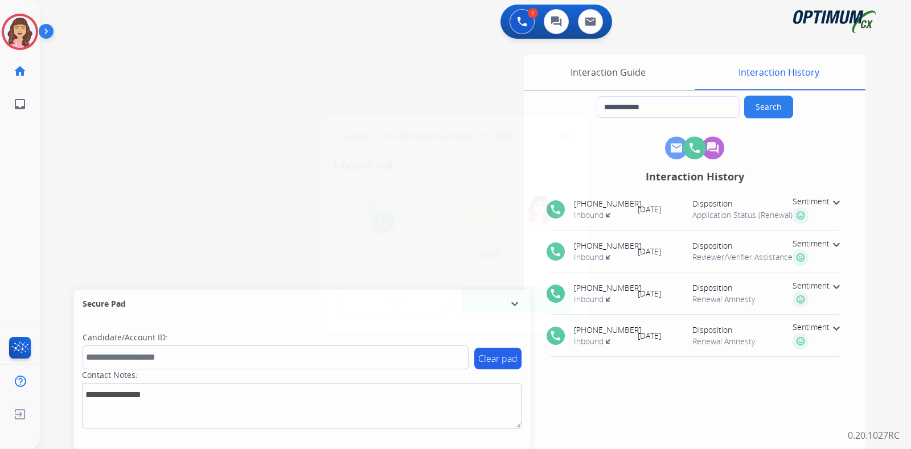
type input "**********"
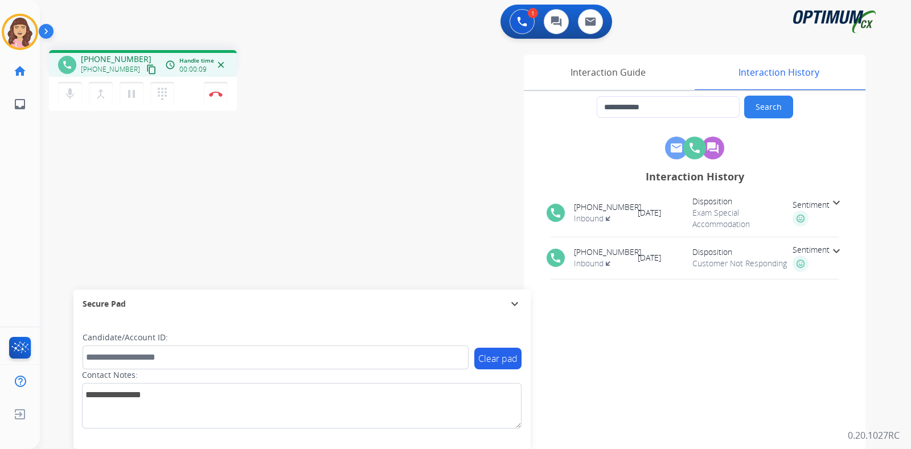
click at [146, 68] on mat-icon "content_copy" at bounding box center [151, 69] width 10 height 10
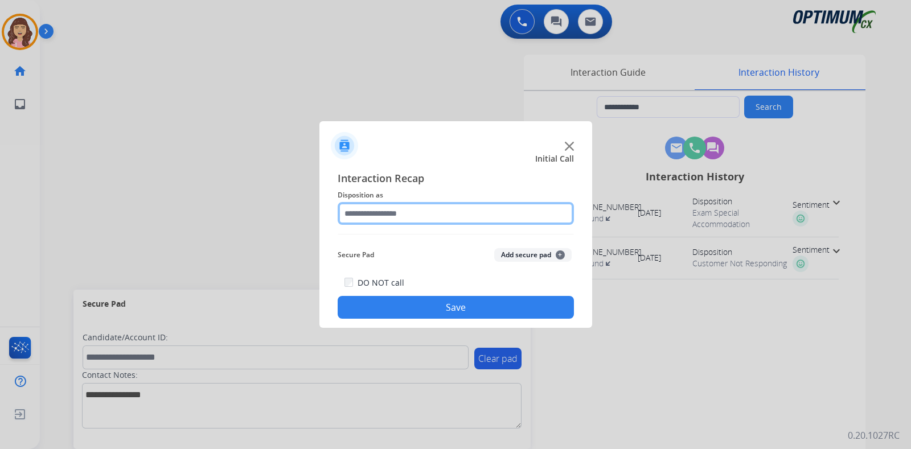
click at [428, 212] on input "text" at bounding box center [456, 213] width 236 height 23
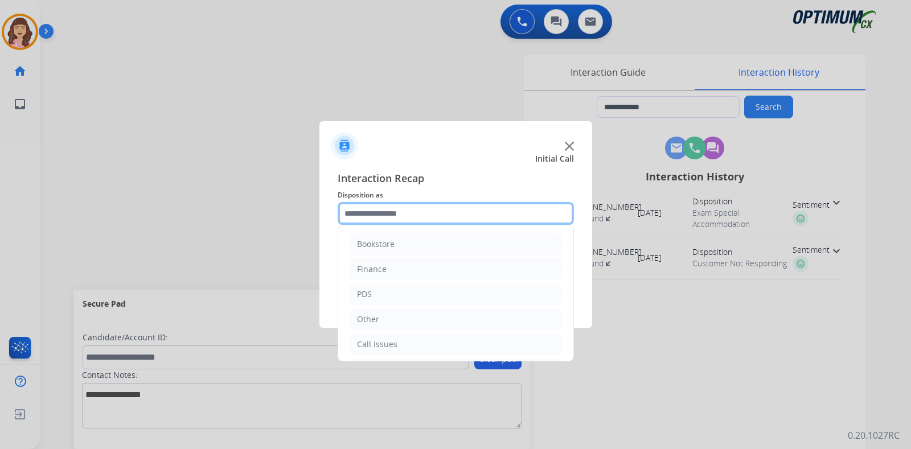
scroll to position [75, 0]
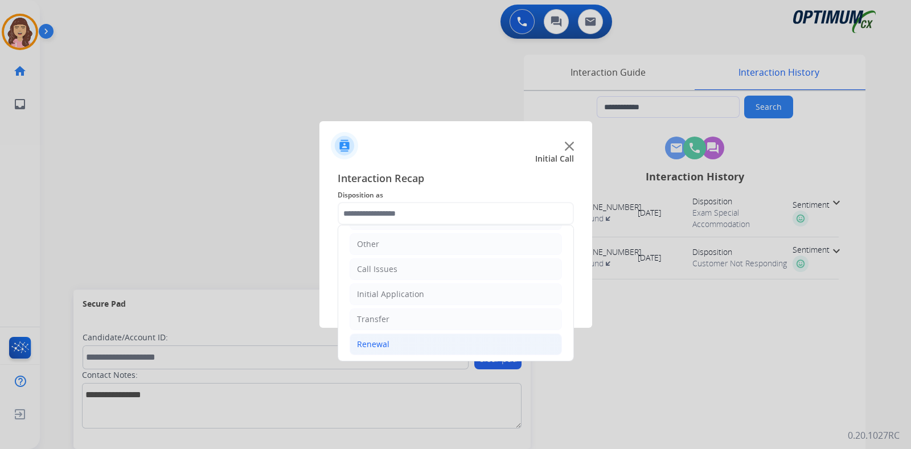
click at [397, 347] on li "Renewal" at bounding box center [455, 345] width 212 height 22
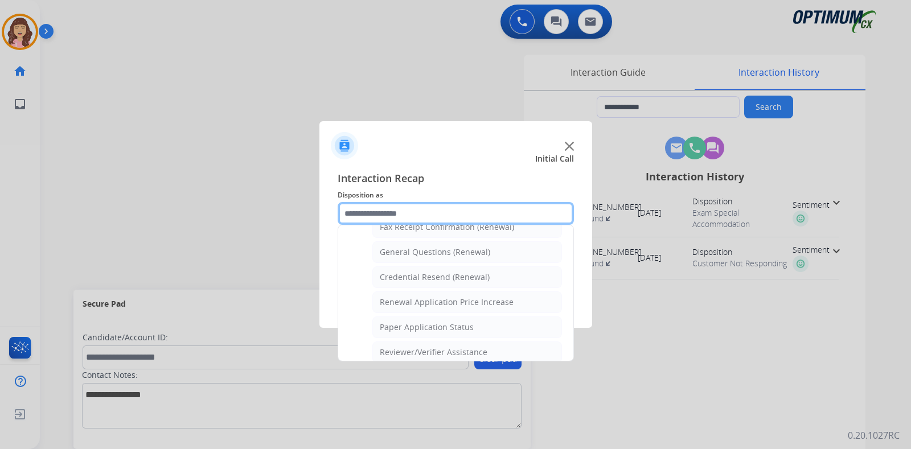
scroll to position [321, 0]
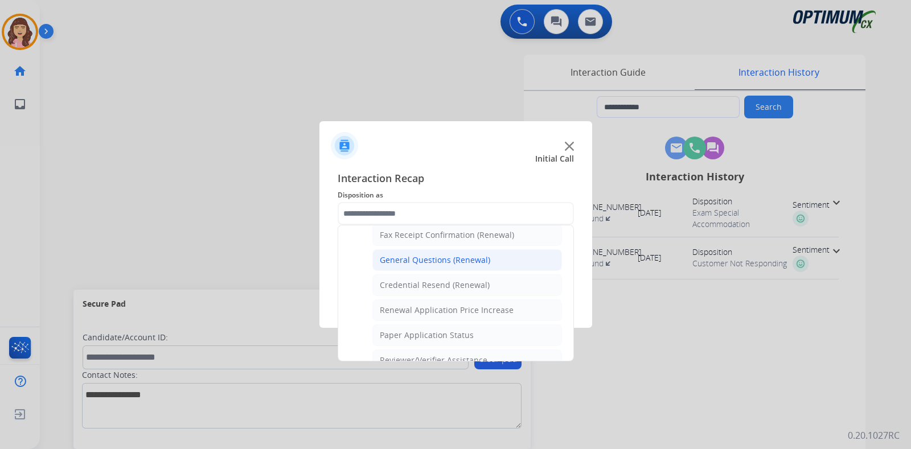
click at [454, 261] on div "General Questions (Renewal)" at bounding box center [435, 259] width 110 height 11
type input "**********"
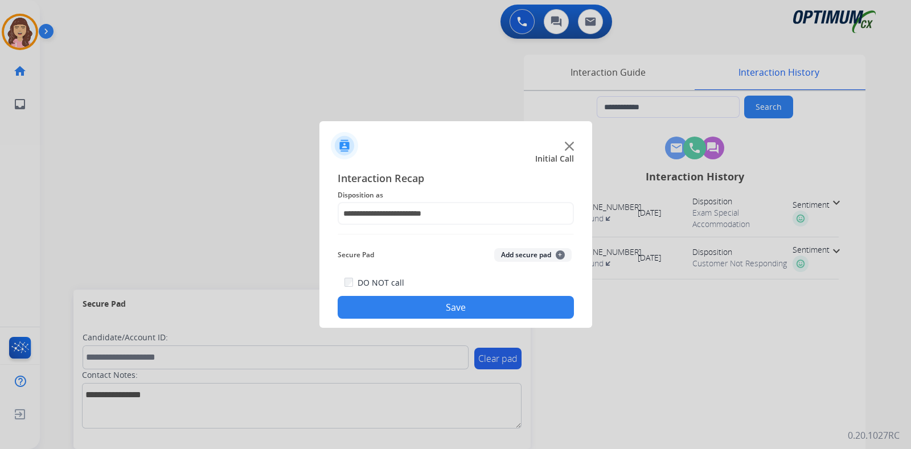
click at [431, 309] on button "Save" at bounding box center [456, 307] width 236 height 23
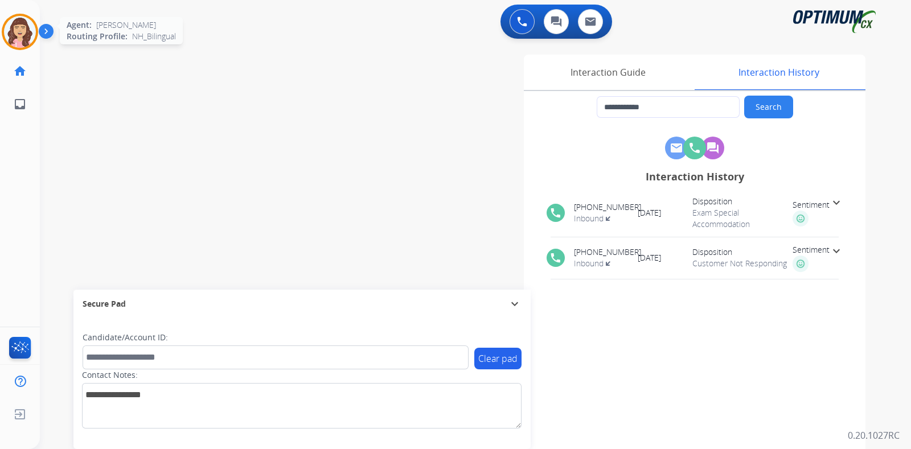
click at [18, 35] on img at bounding box center [20, 32] width 32 height 32
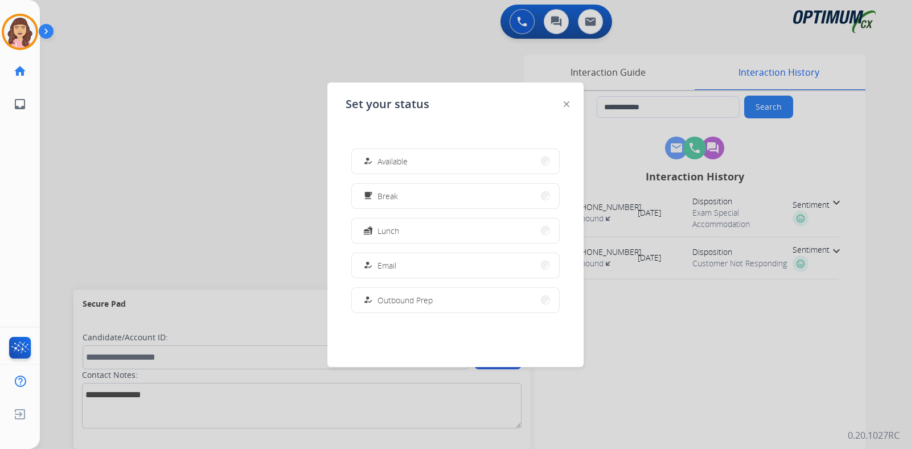
scroll to position [283, 0]
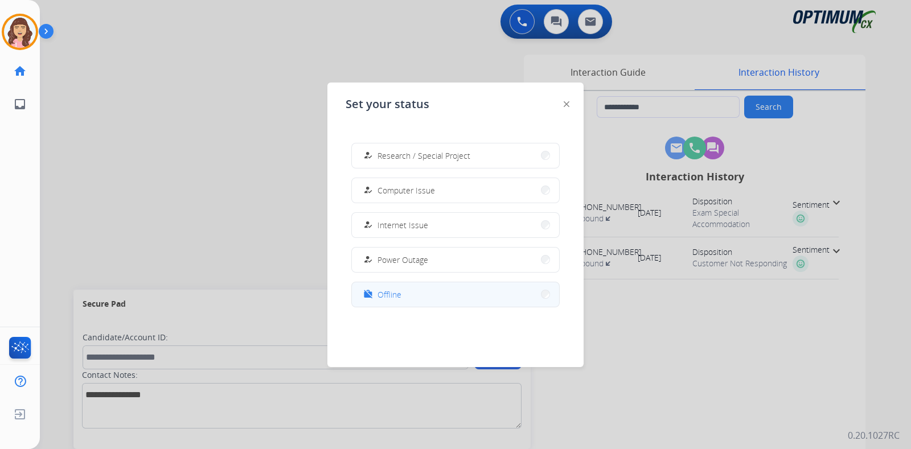
click at [427, 293] on button "work_off Offline" at bounding box center [455, 294] width 207 height 24
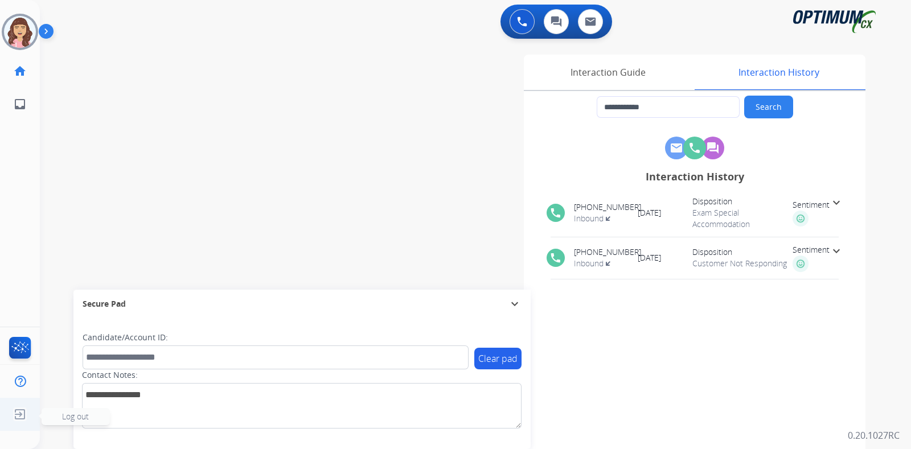
click at [20, 414] on img at bounding box center [20, 415] width 20 height 22
